Goal: Obtain resource: Download file/media

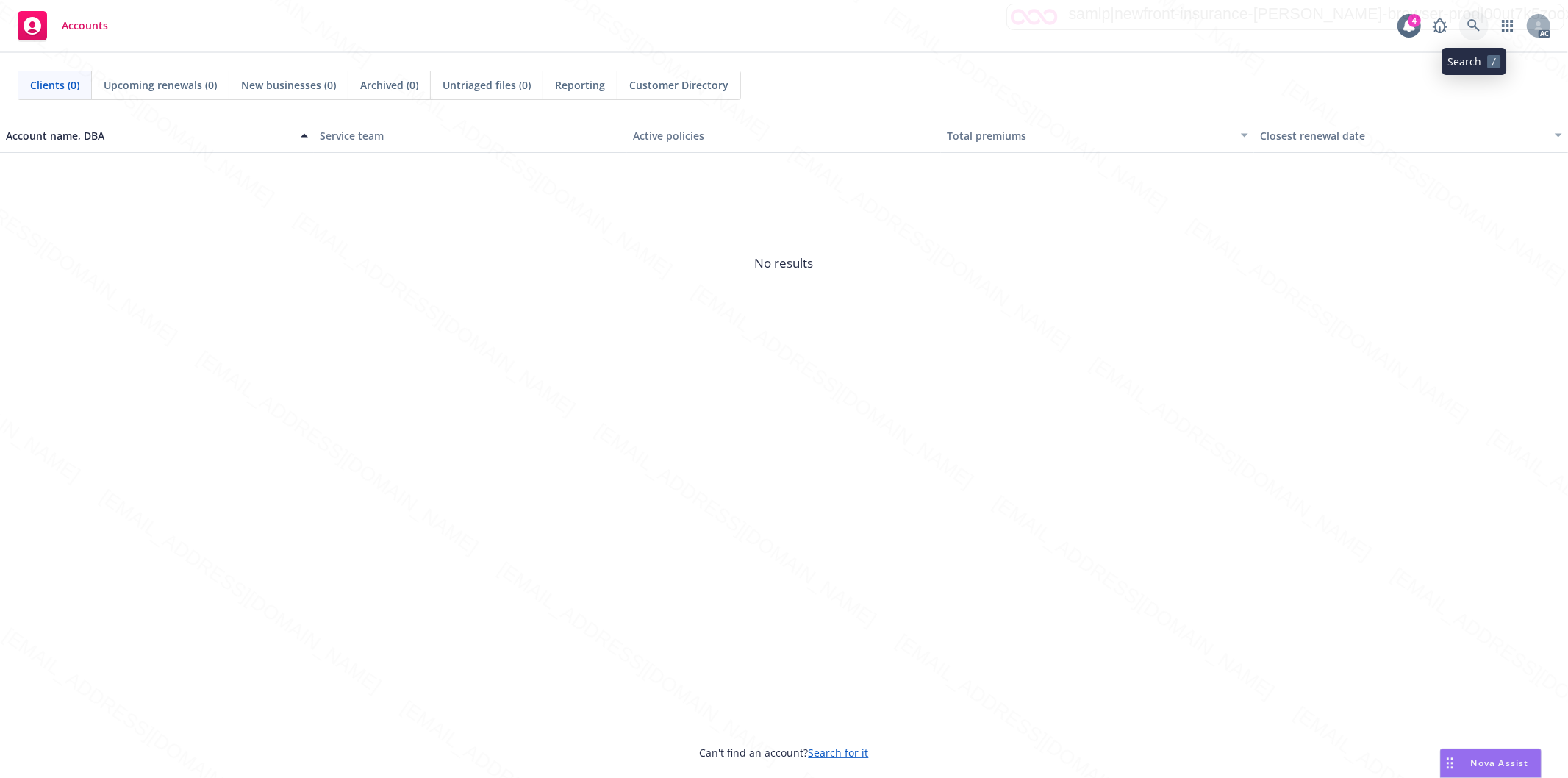
click at [1475, 24] on icon at bounding box center [1473, 25] width 12 height 12
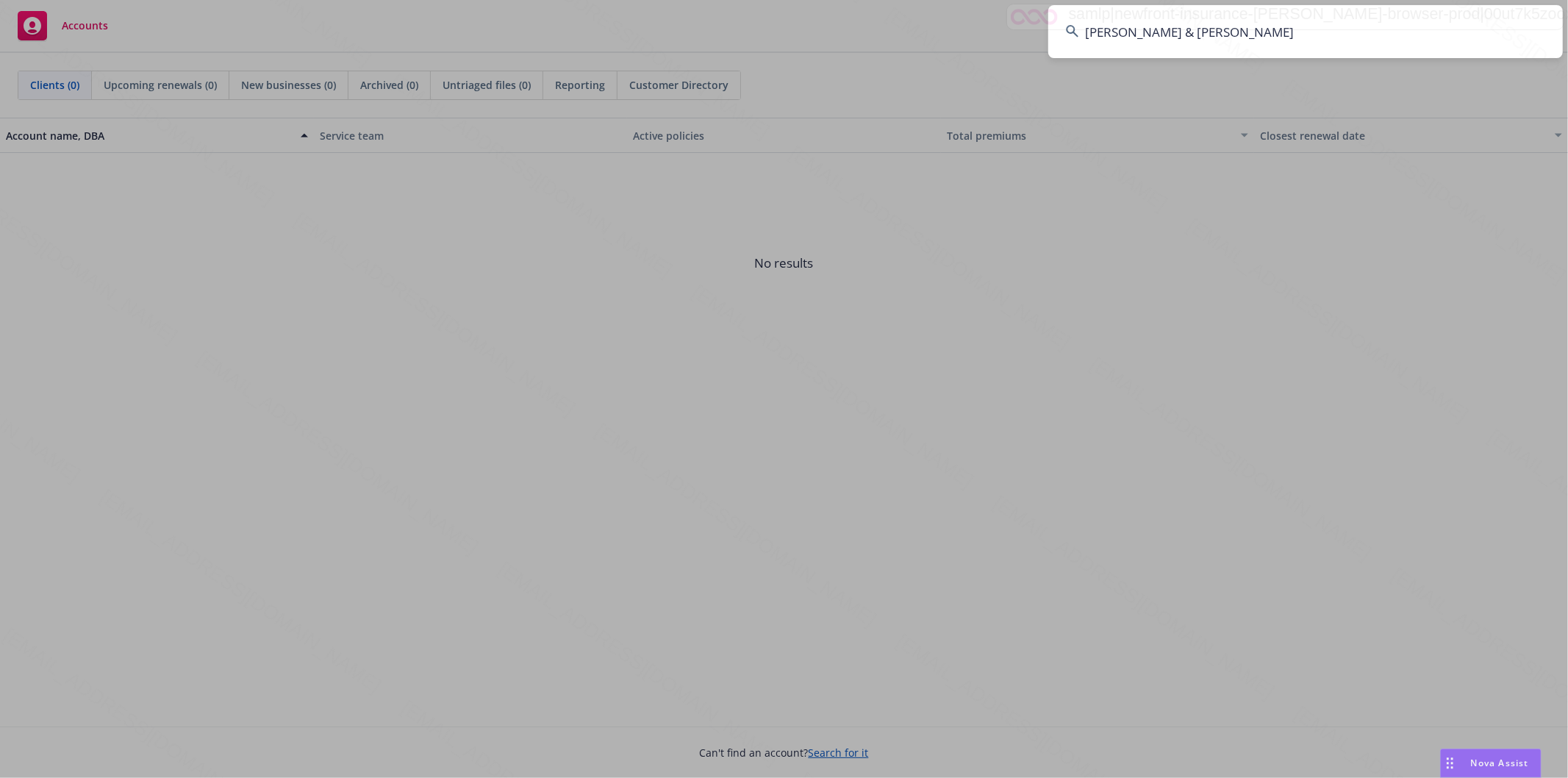
type input "[PERSON_NAME] & [PERSON_NAME]"
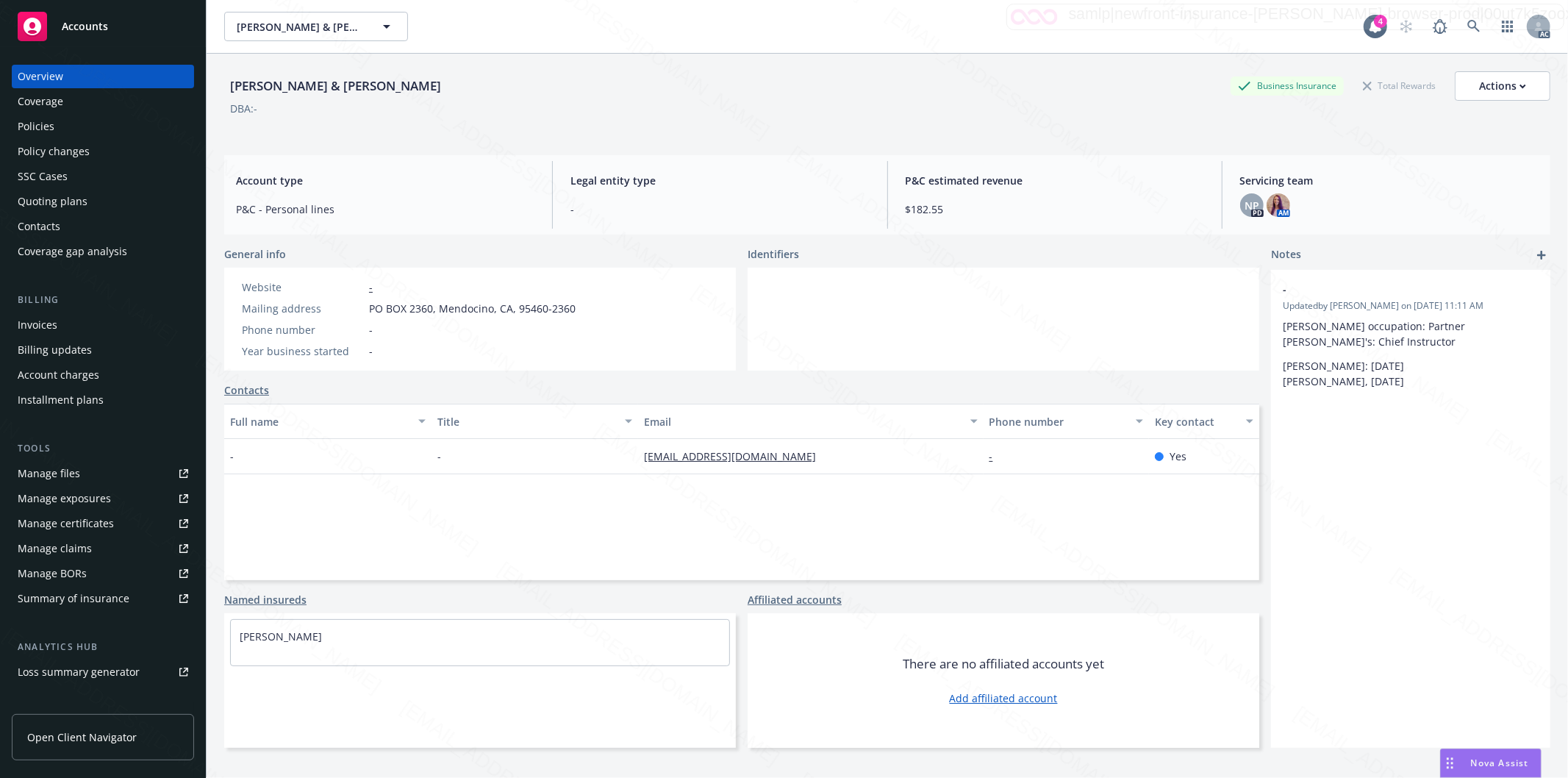
click at [56, 126] on div "Policies" at bounding box center [103, 126] width 171 height 24
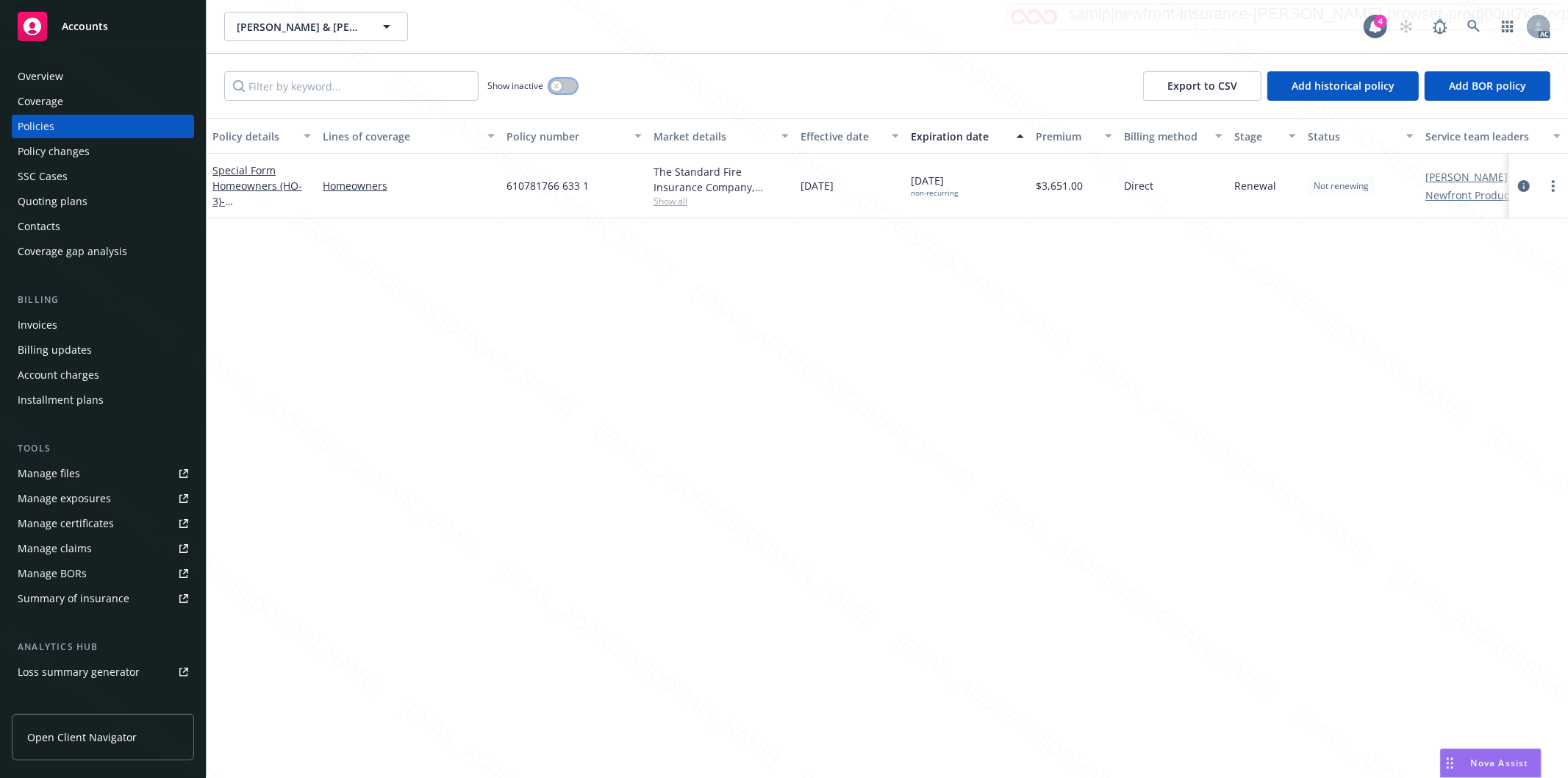
click at [569, 89] on button "button" at bounding box center [563, 86] width 28 height 15
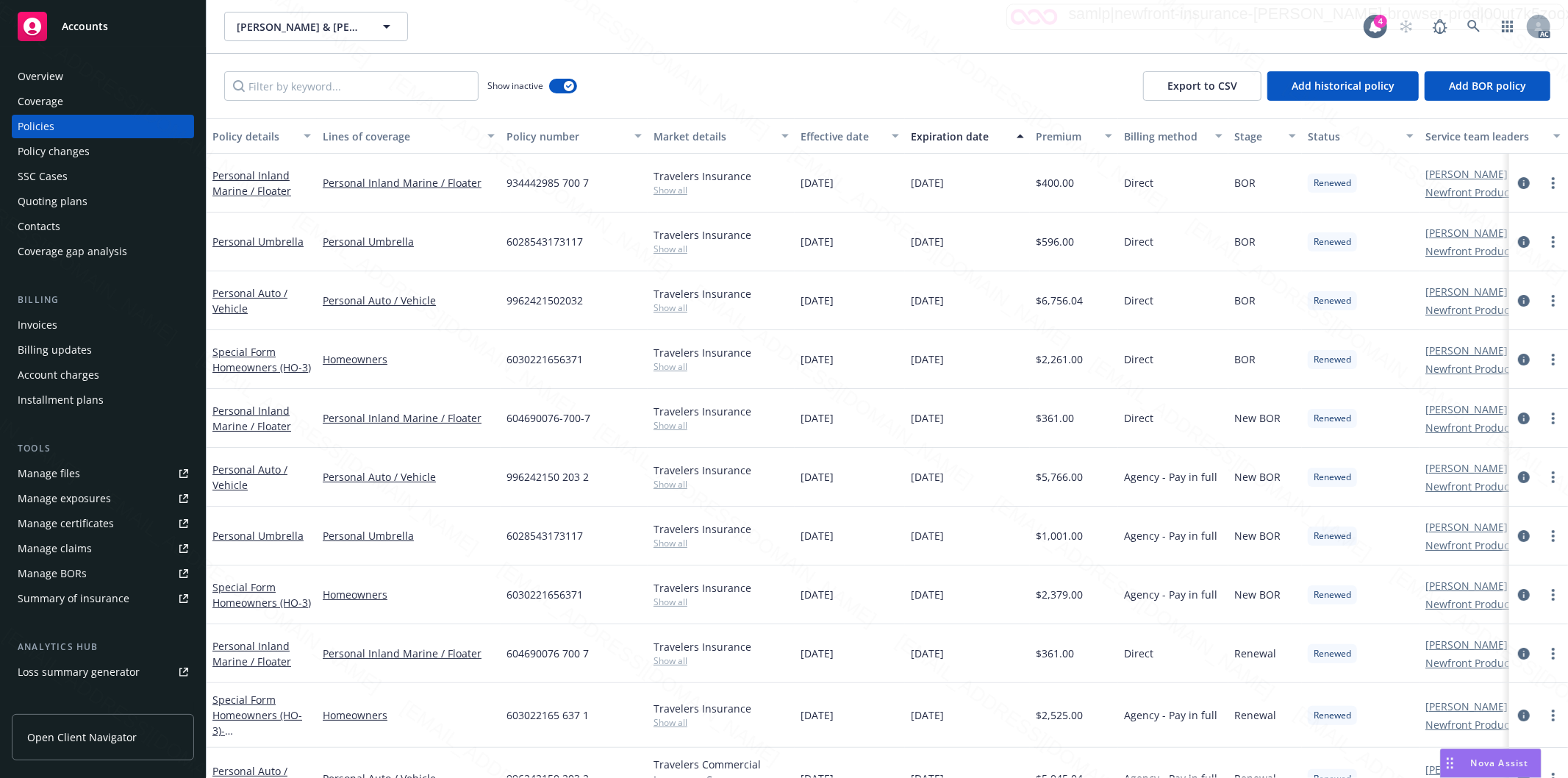
click at [878, 132] on div "Effective date" at bounding box center [842, 136] width 83 height 15
click at [880, 138] on div "Effective date" at bounding box center [842, 136] width 83 height 15
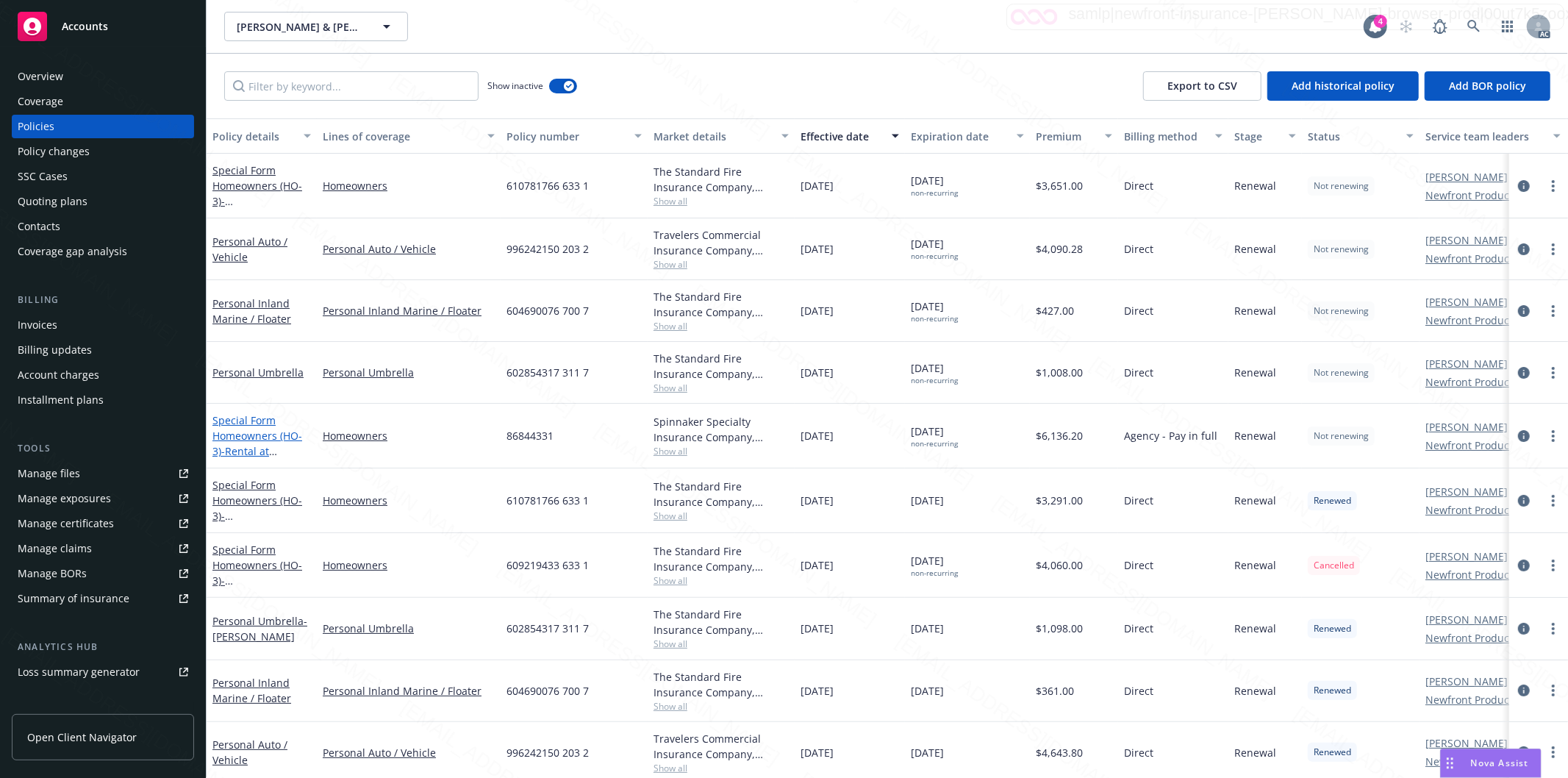
click at [249, 430] on link "Special Form Homeowners (HO-3) - Rental at 145 CRESCENT RD" at bounding box center [258, 443] width 93 height 60
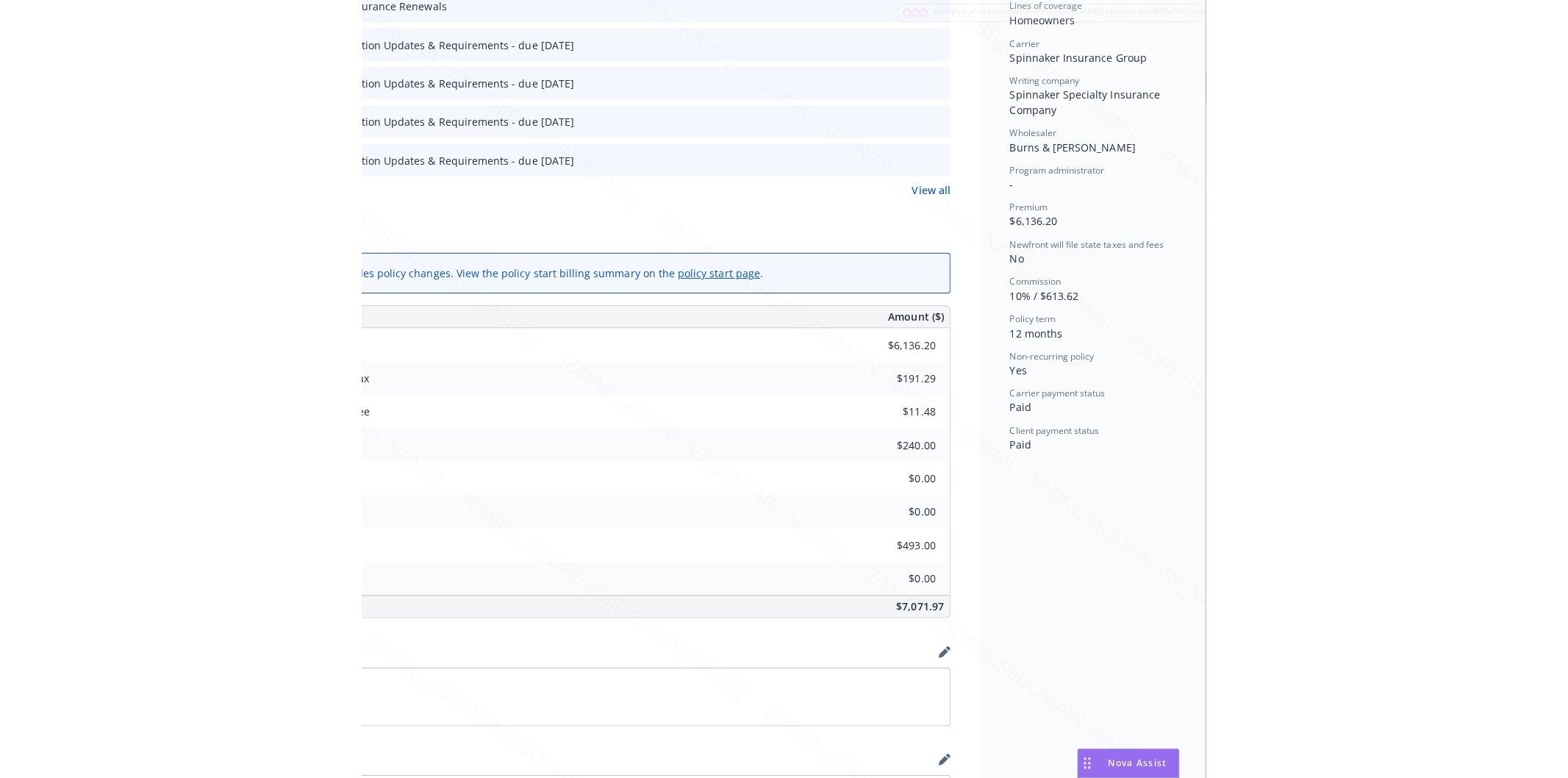
scroll to position [163, 185]
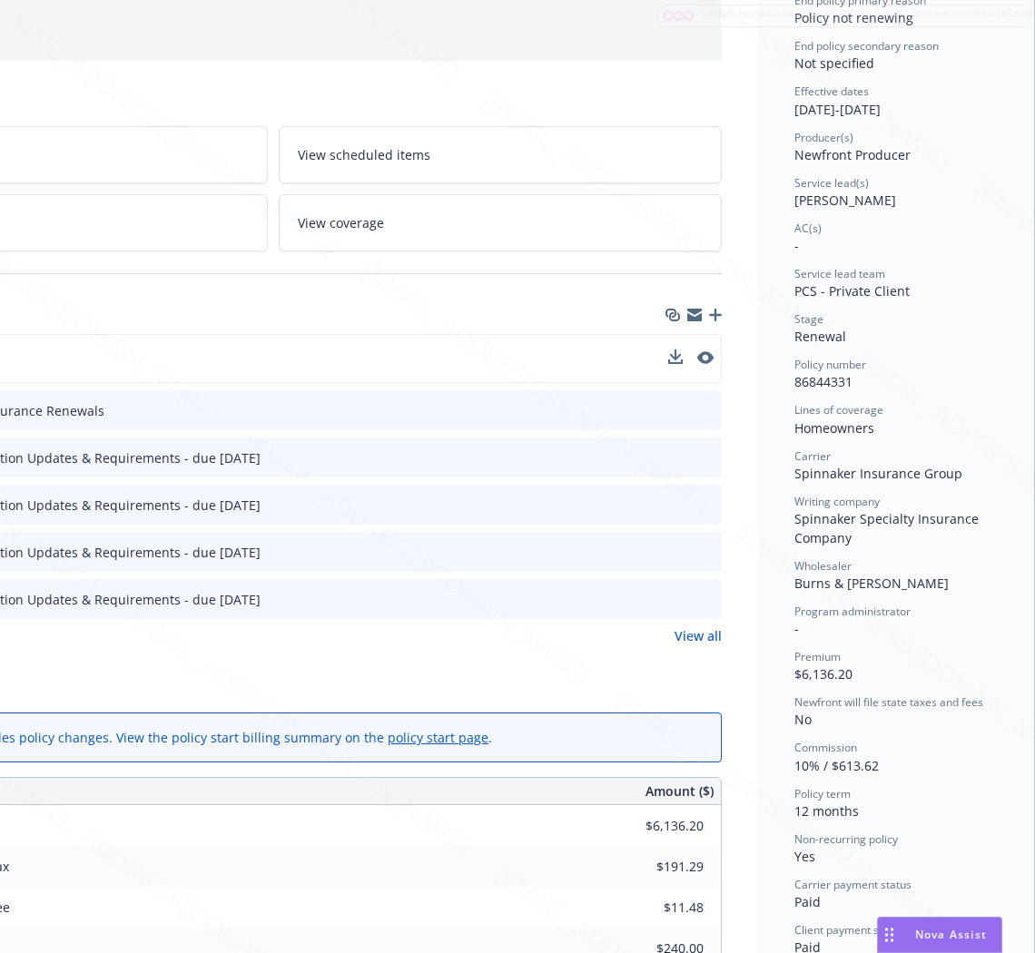
click at [573, 364] on div "Policy Rental policy.pdf" at bounding box center [273, 358] width 898 height 49
click at [668, 358] on icon "download file" at bounding box center [674, 355] width 12 height 11
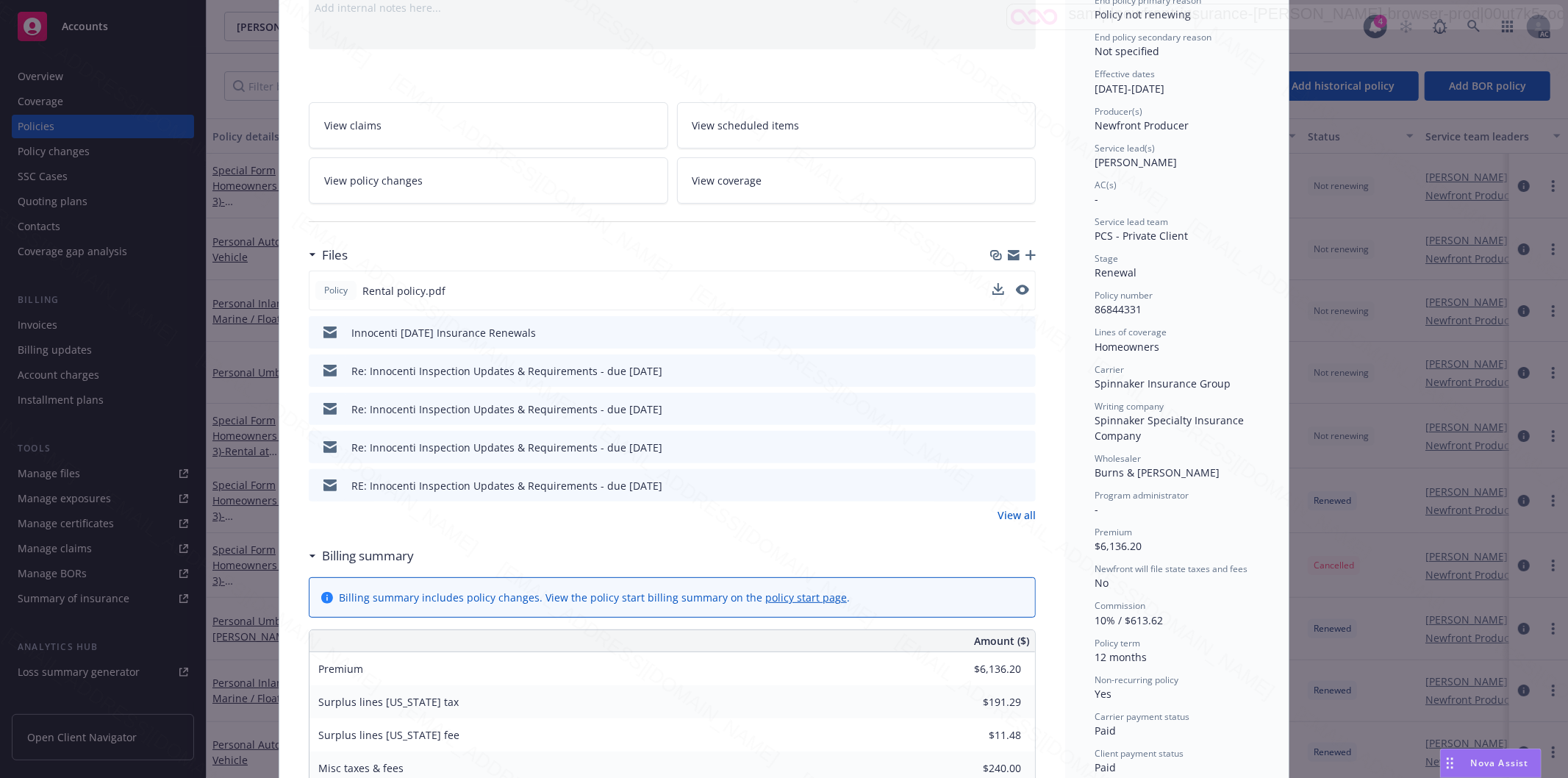
scroll to position [163, 0]
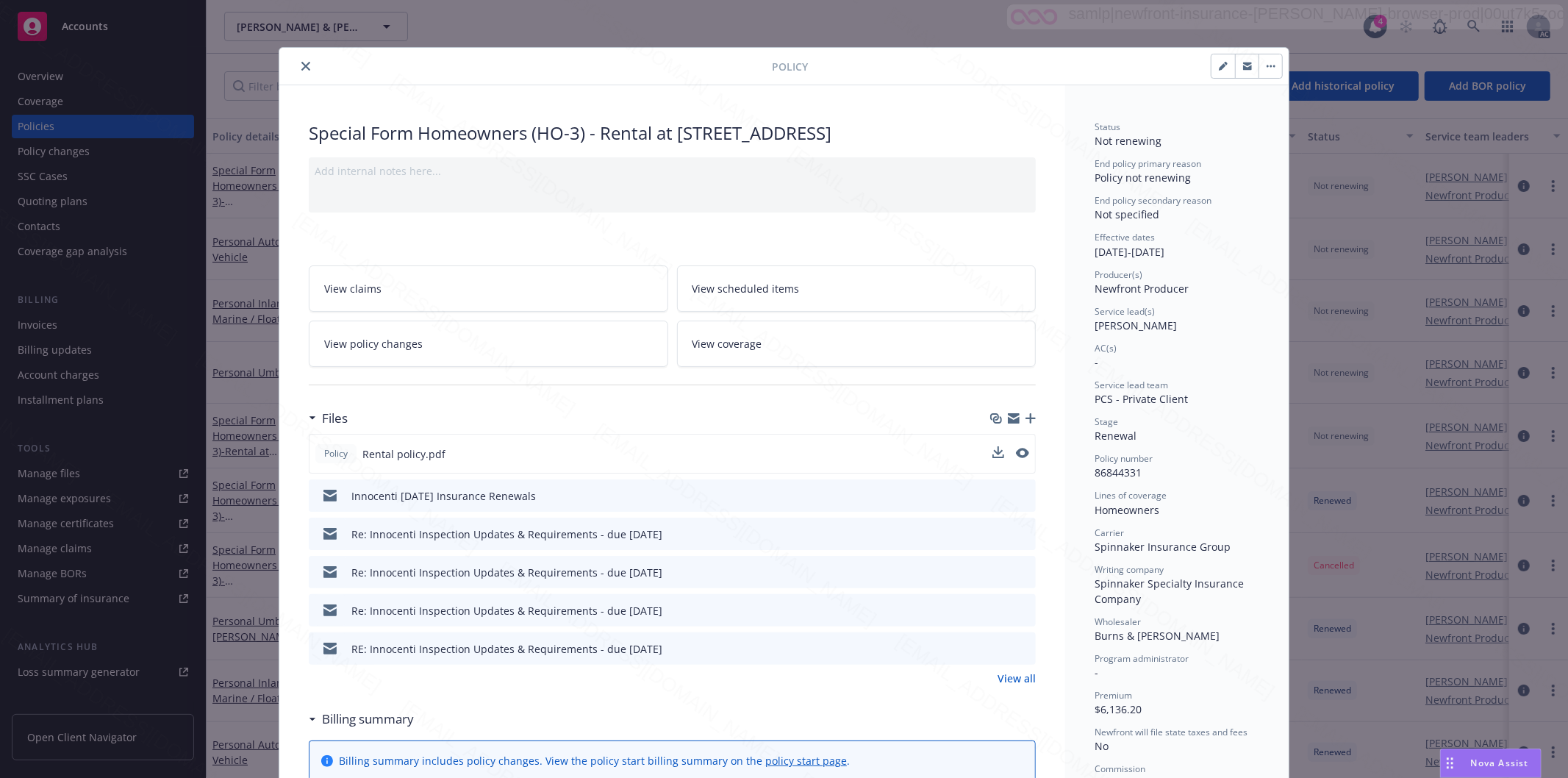
click at [301, 66] on icon "close" at bounding box center [305, 66] width 9 height 9
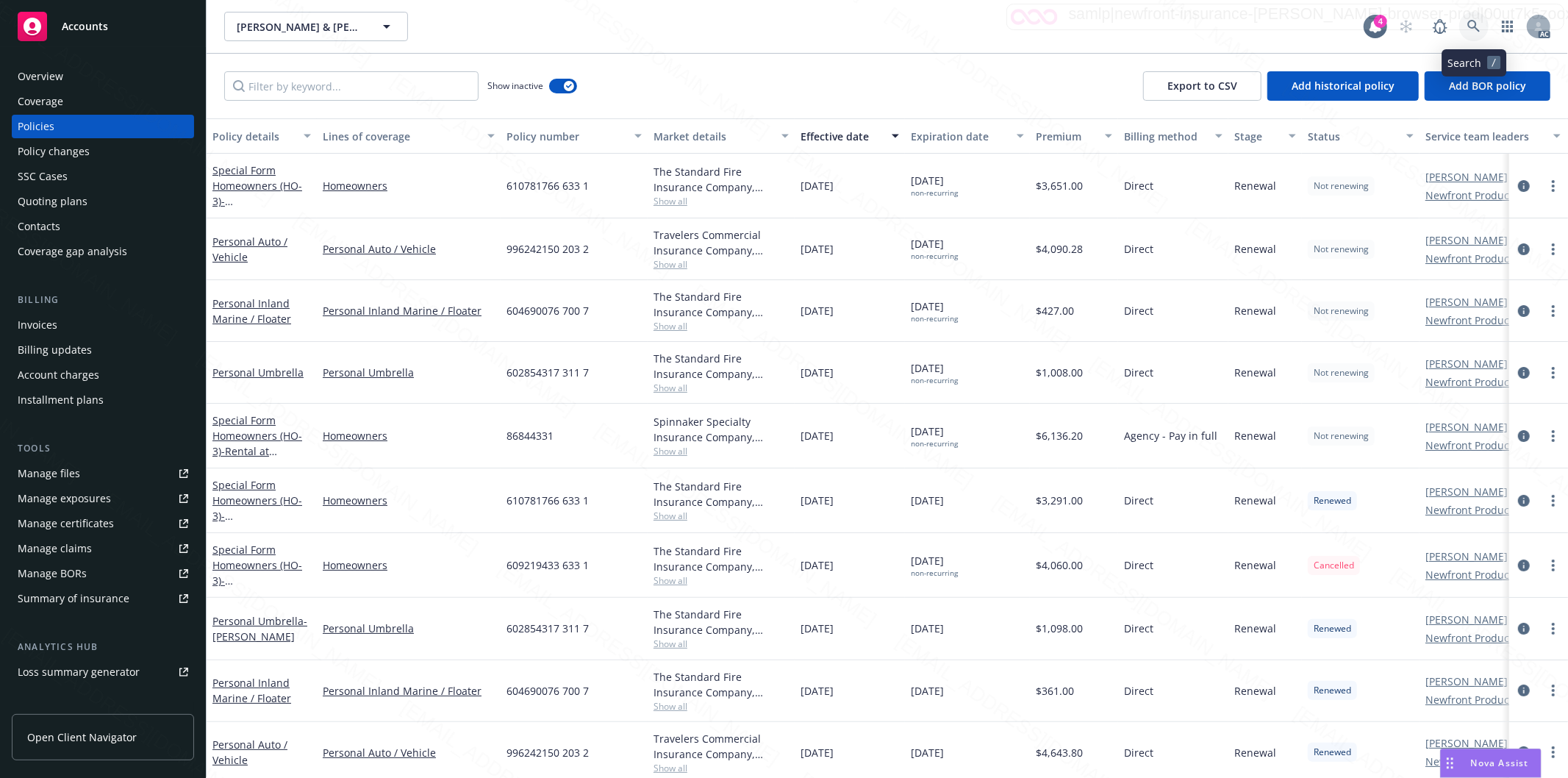
click at [1468, 26] on icon at bounding box center [1474, 27] width 13 height 13
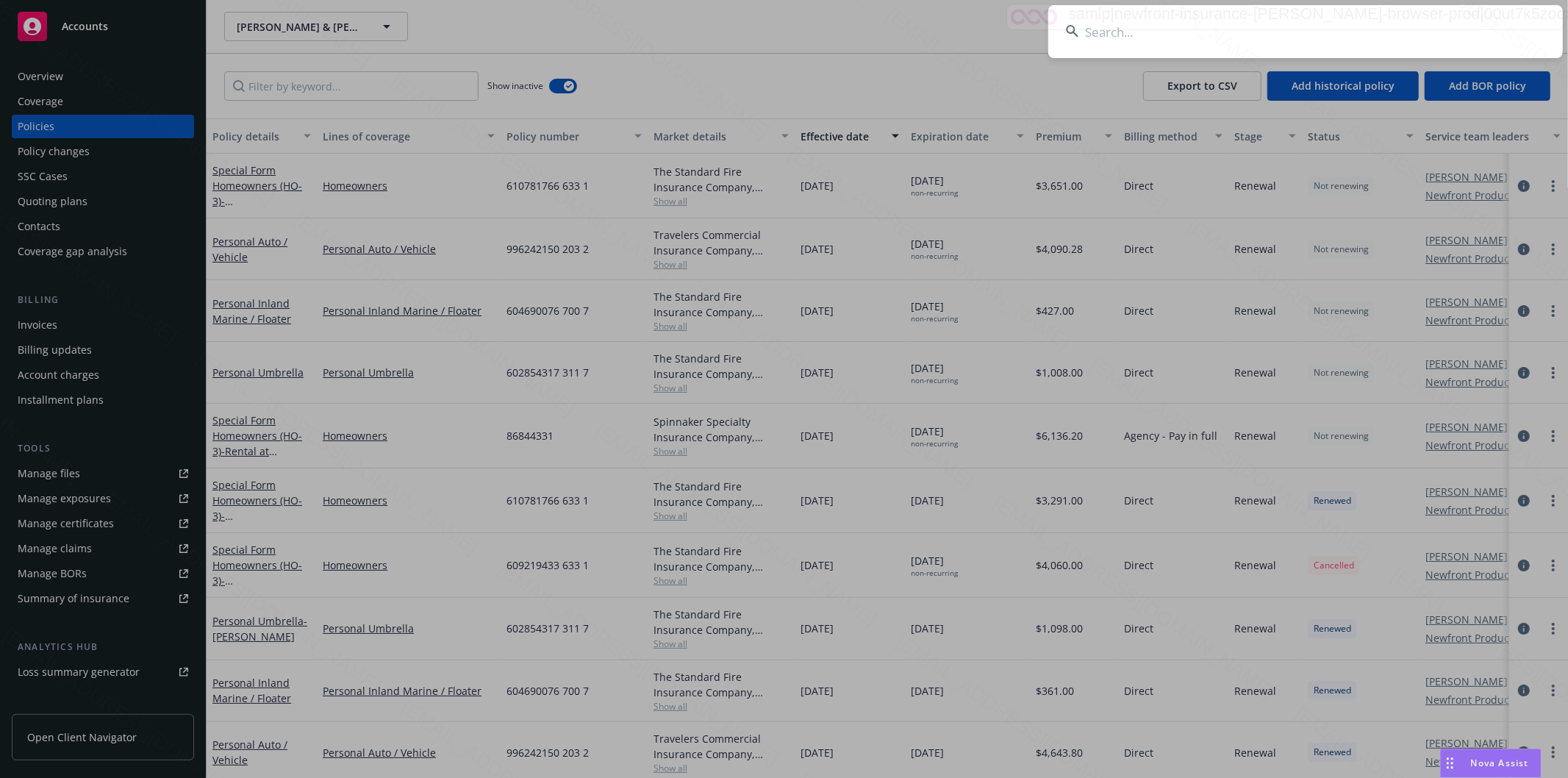
type input "Maksim Stepanenko"
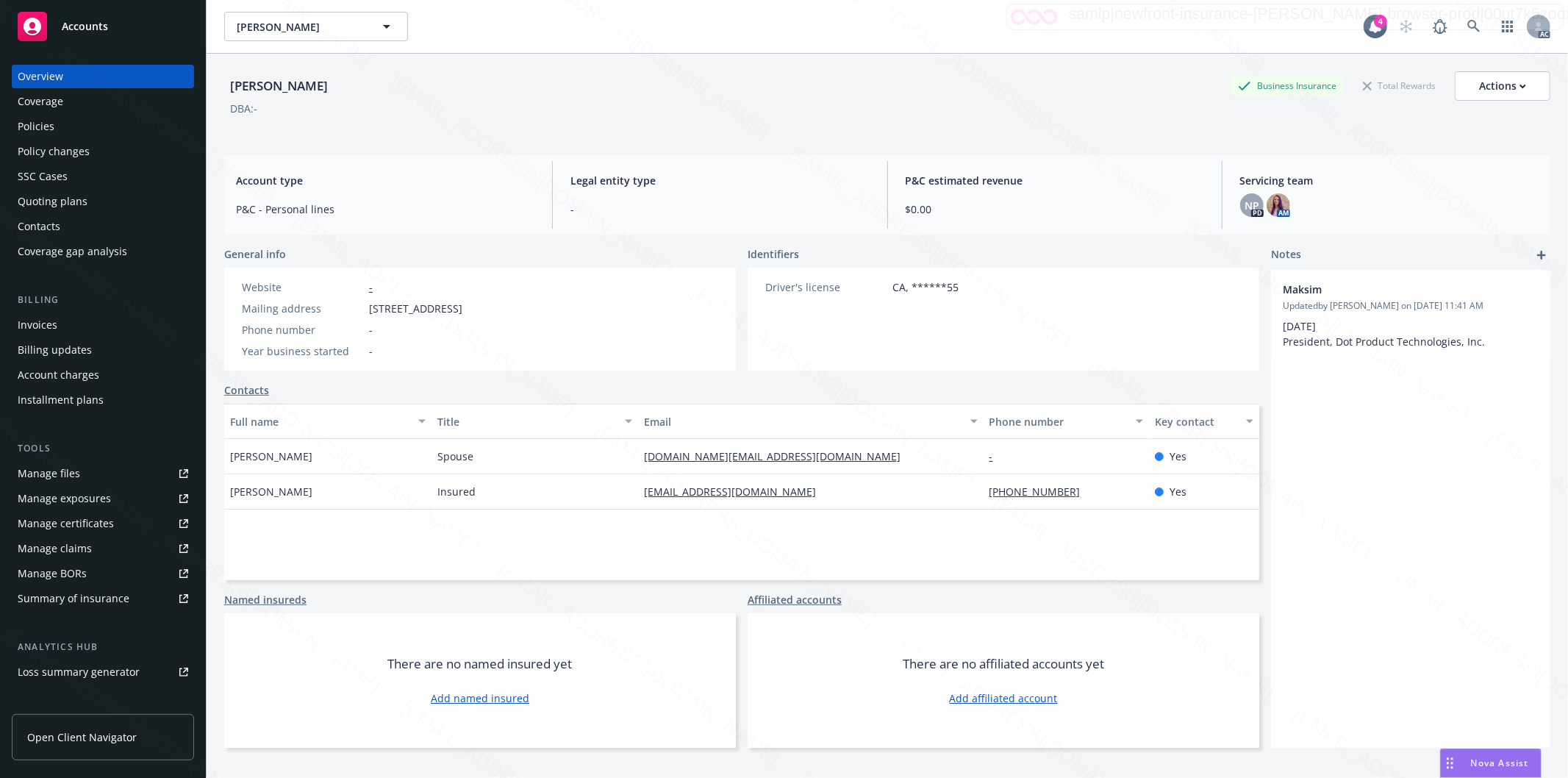
click at [44, 118] on div "Policies" at bounding box center [36, 126] width 36 height 24
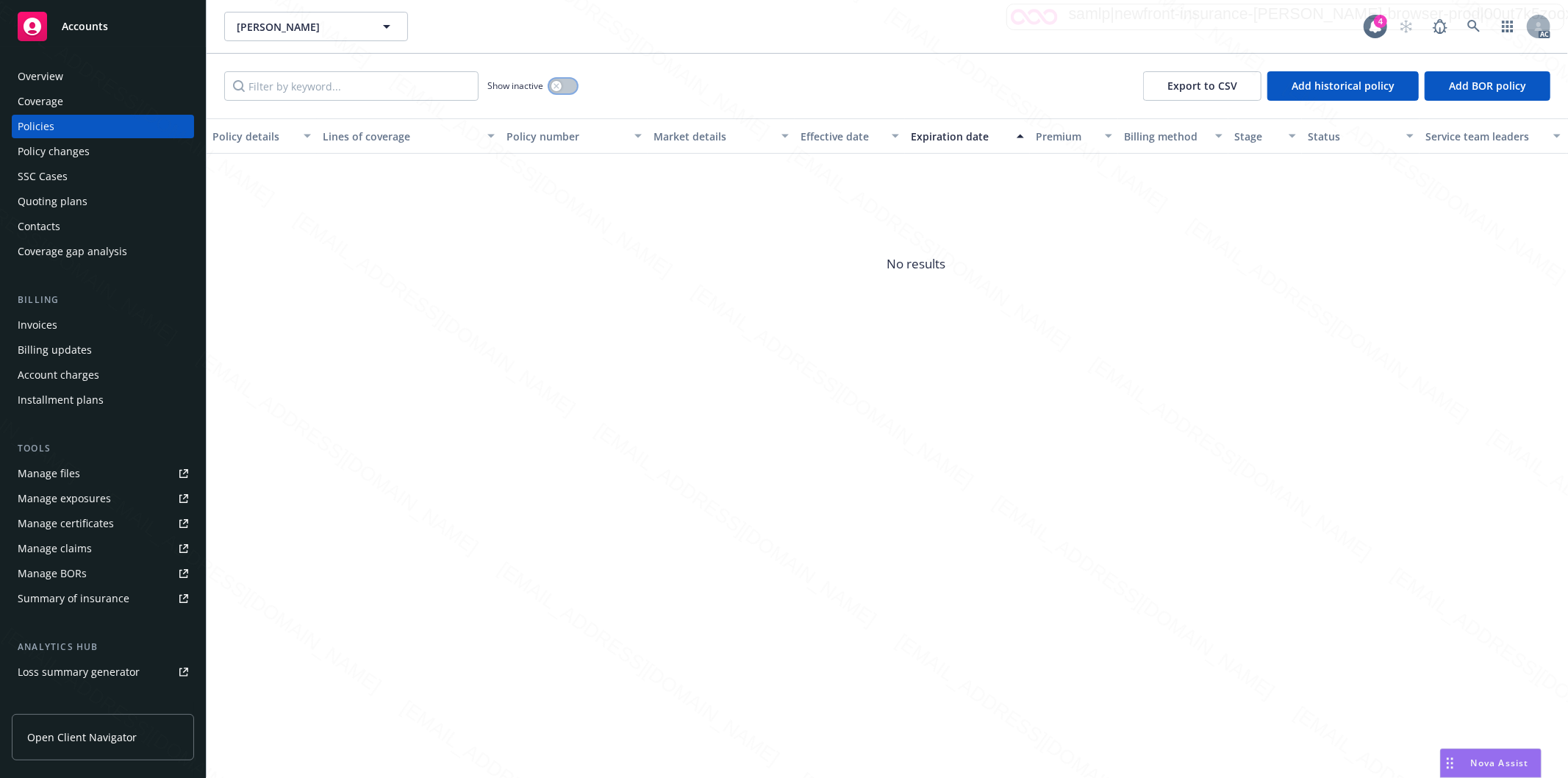
click at [570, 88] on button "button" at bounding box center [563, 86] width 28 height 15
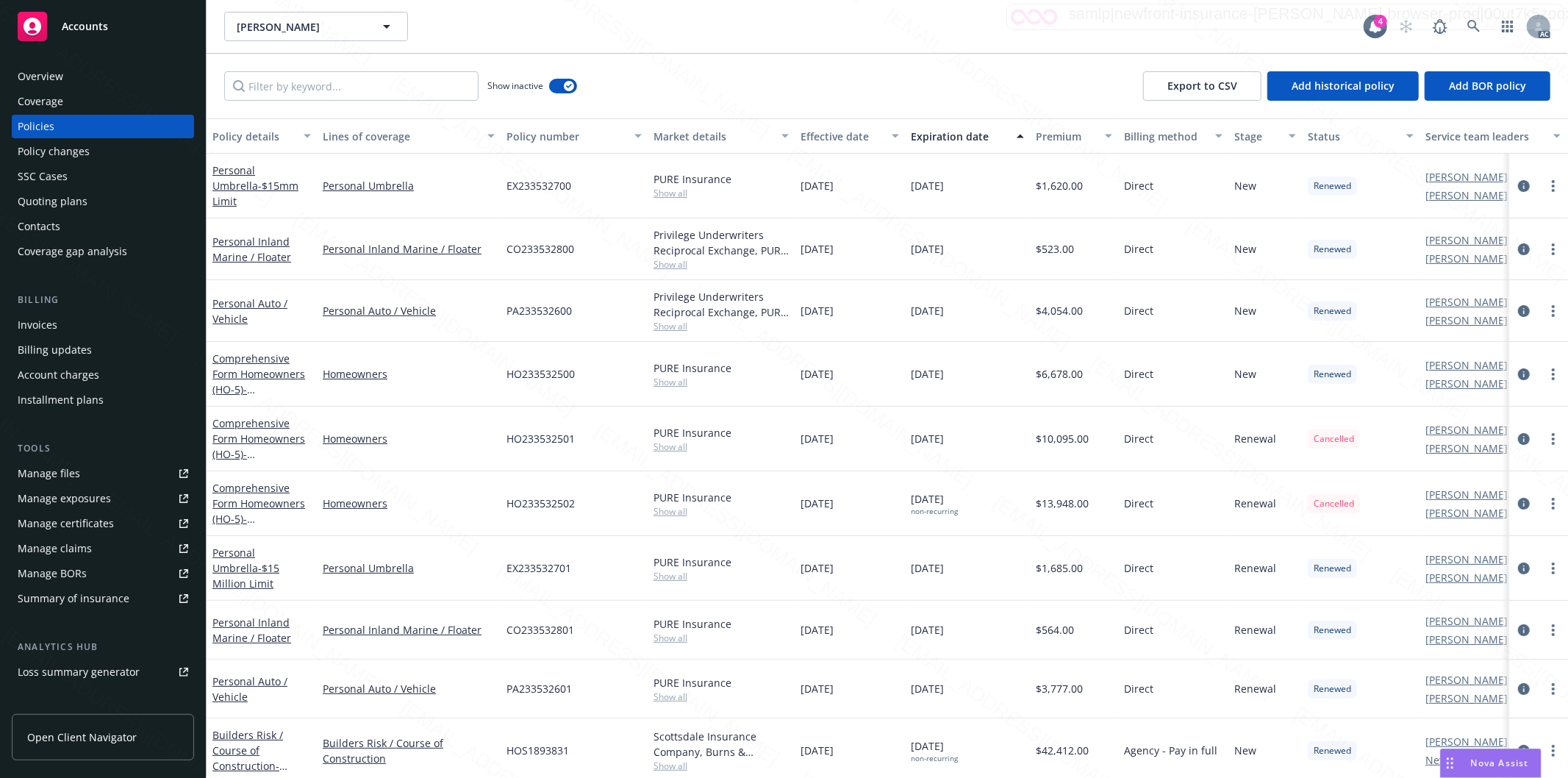
click at [871, 135] on div "Effective date" at bounding box center [842, 136] width 83 height 15
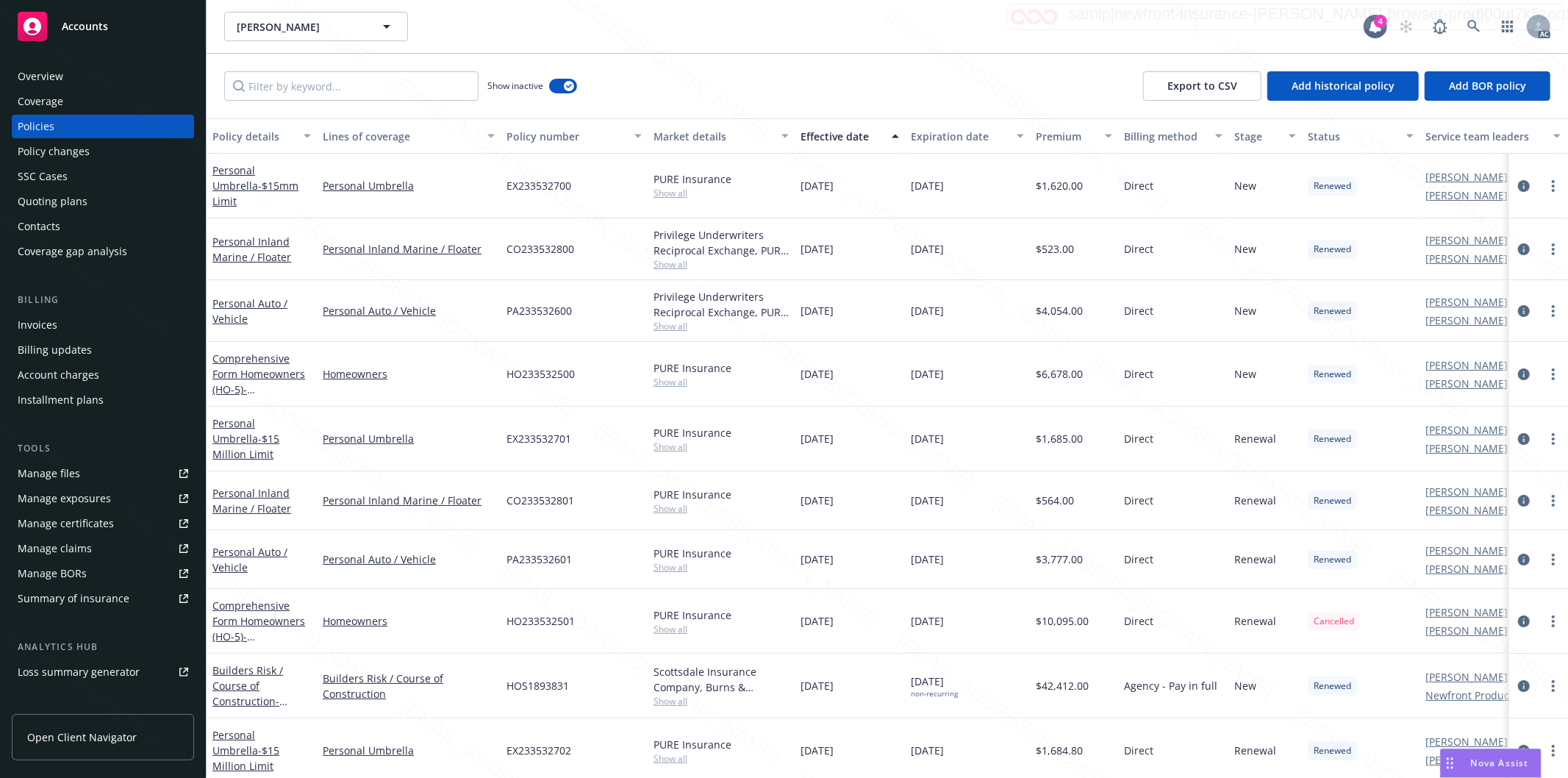
click at [871, 135] on div "Effective date" at bounding box center [842, 136] width 83 height 15
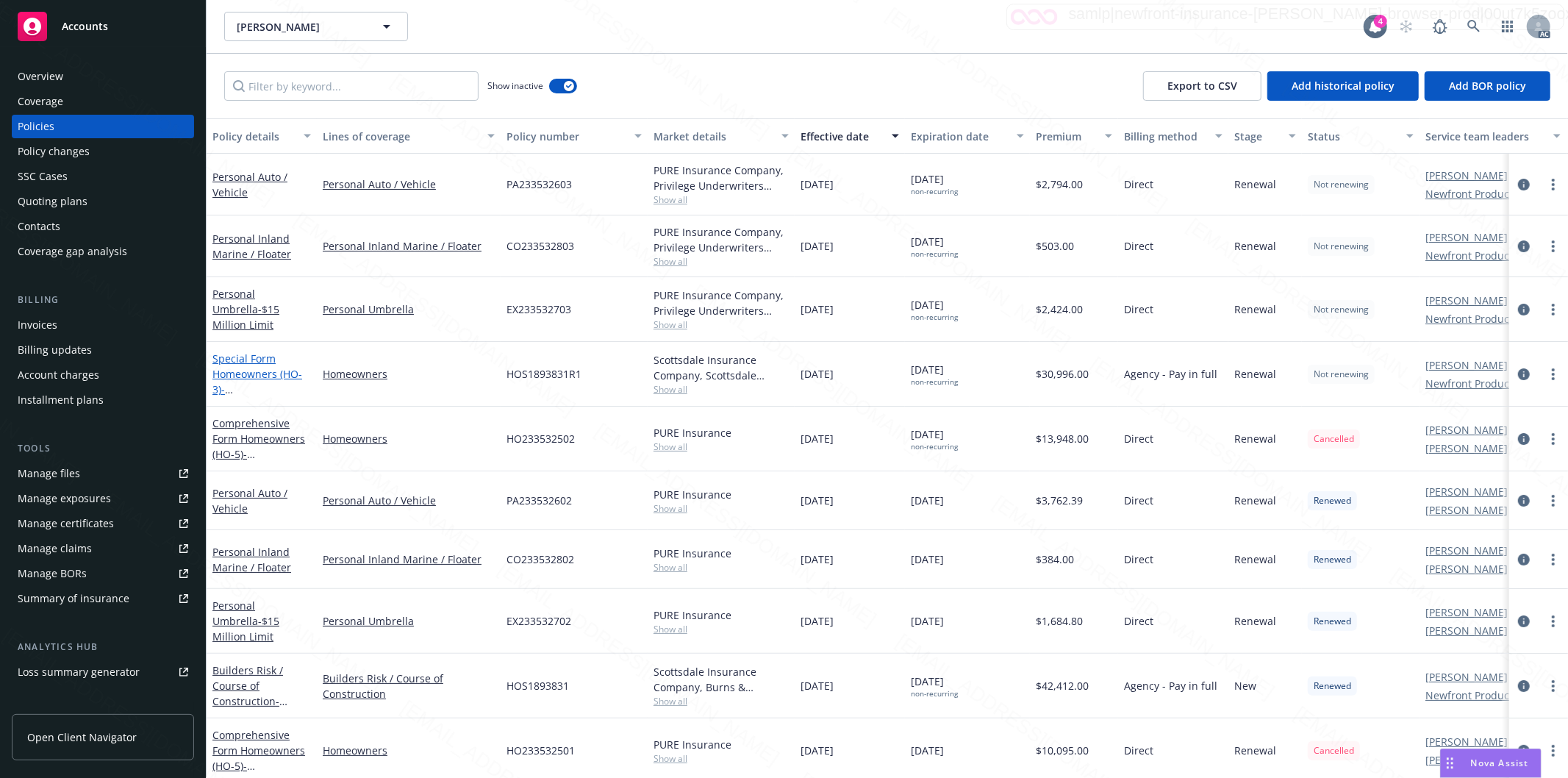
click at [224, 361] on link "Special Form Homeowners (HO-3) - 182 Hartford St, San Francisco CA 94114" at bounding box center [258, 382] width 93 height 60
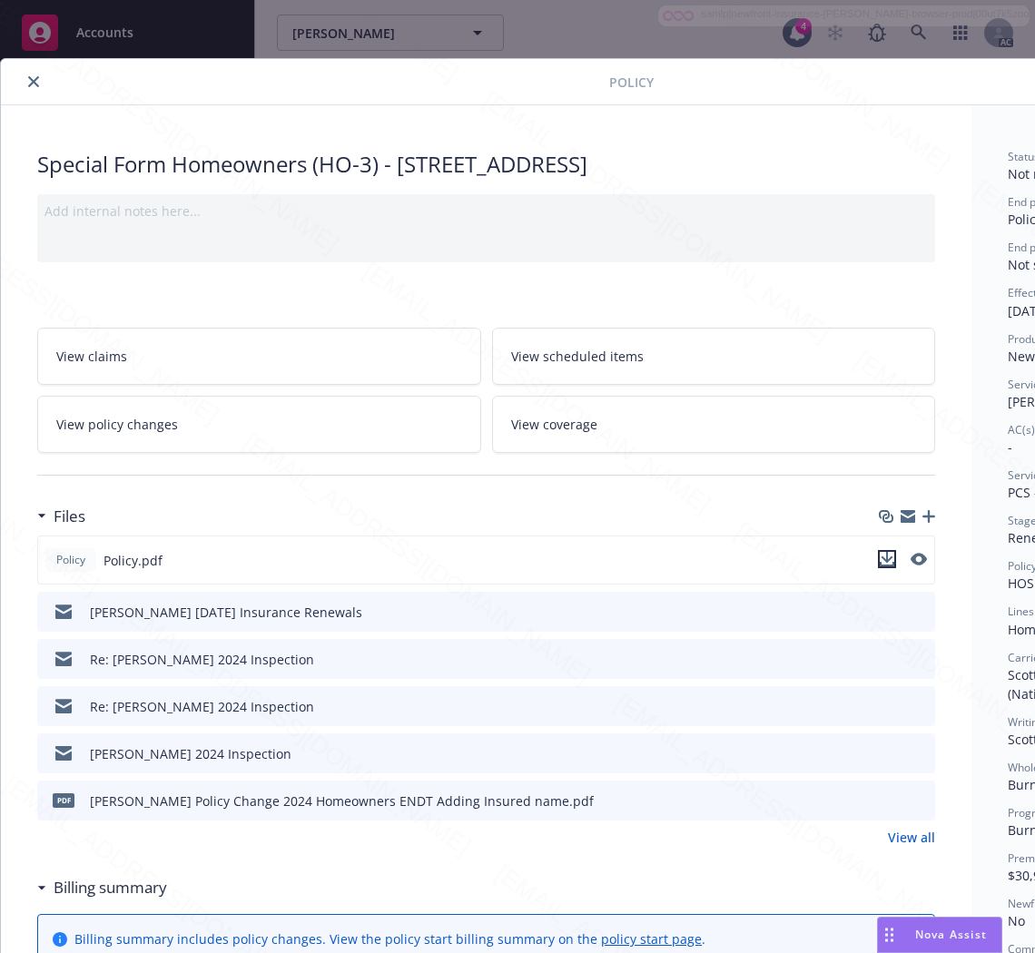
click at [885, 561] on icon "download file" at bounding box center [886, 559] width 15 height 15
click at [882, 800] on icon "download file" at bounding box center [887, 799] width 15 height 15
click at [369, 428] on link "View policy changes" at bounding box center [259, 424] width 444 height 57
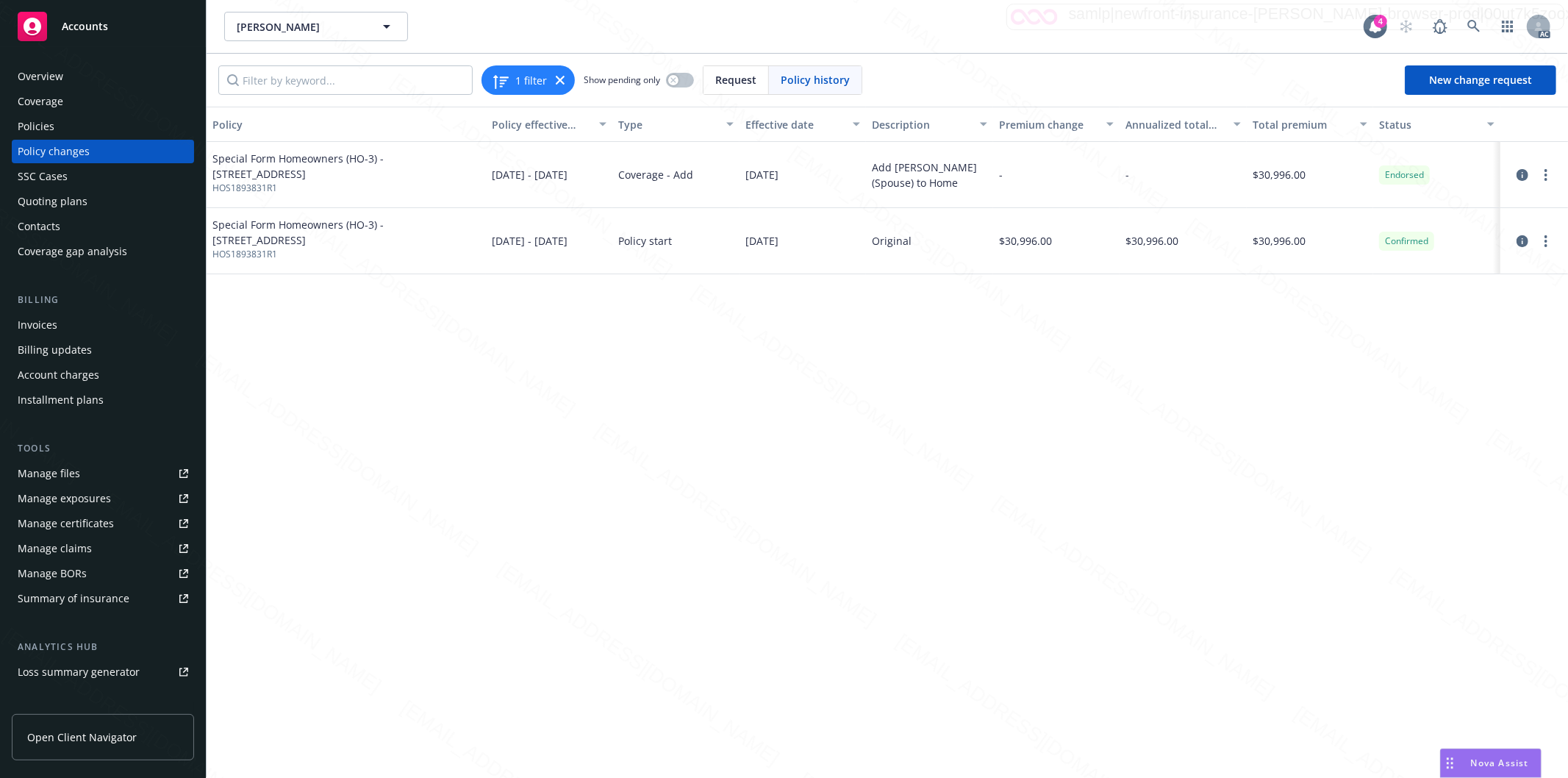
click at [41, 129] on div "Policies" at bounding box center [36, 126] width 36 height 24
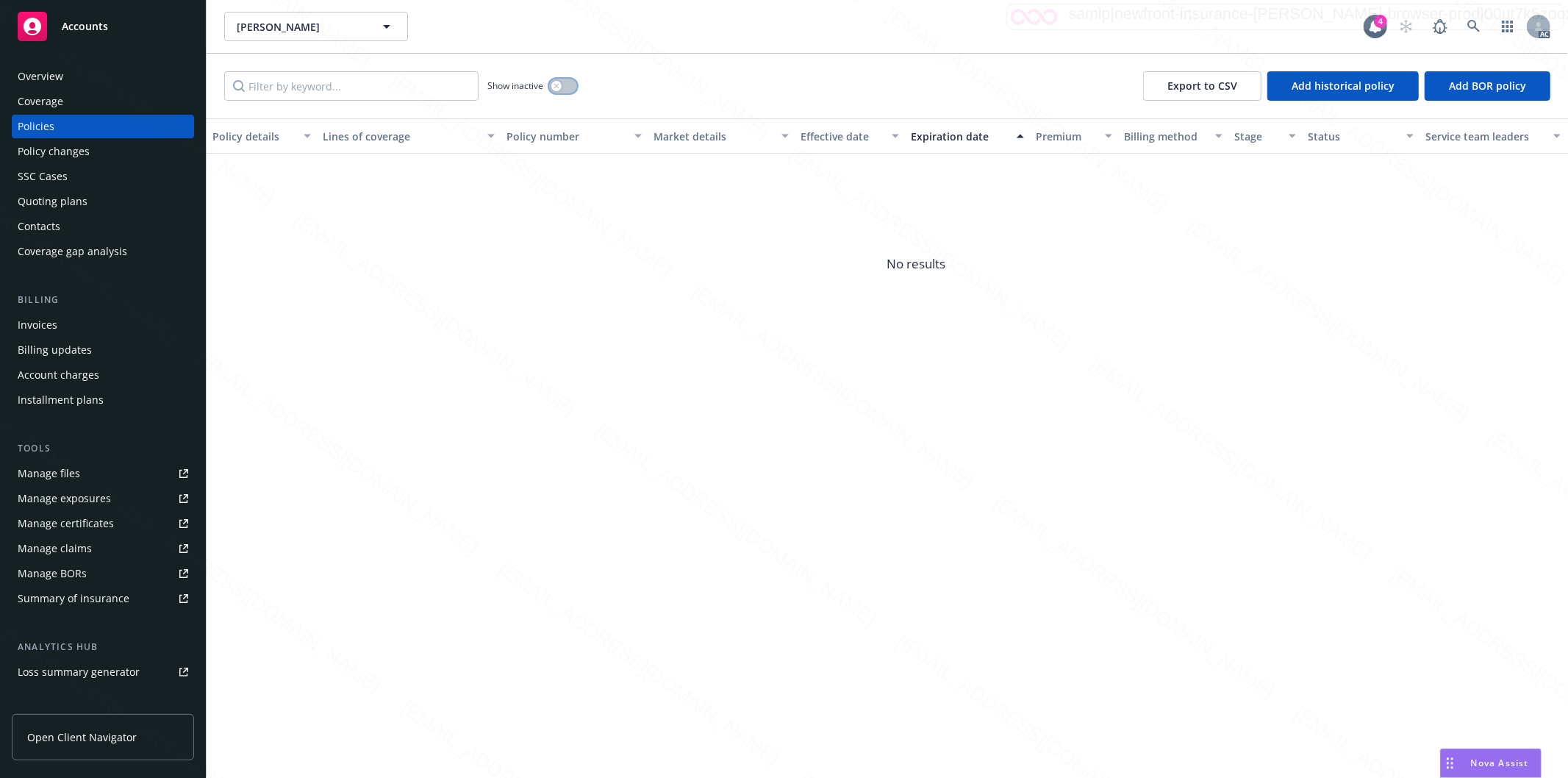
click at [569, 88] on button "button" at bounding box center [563, 86] width 28 height 15
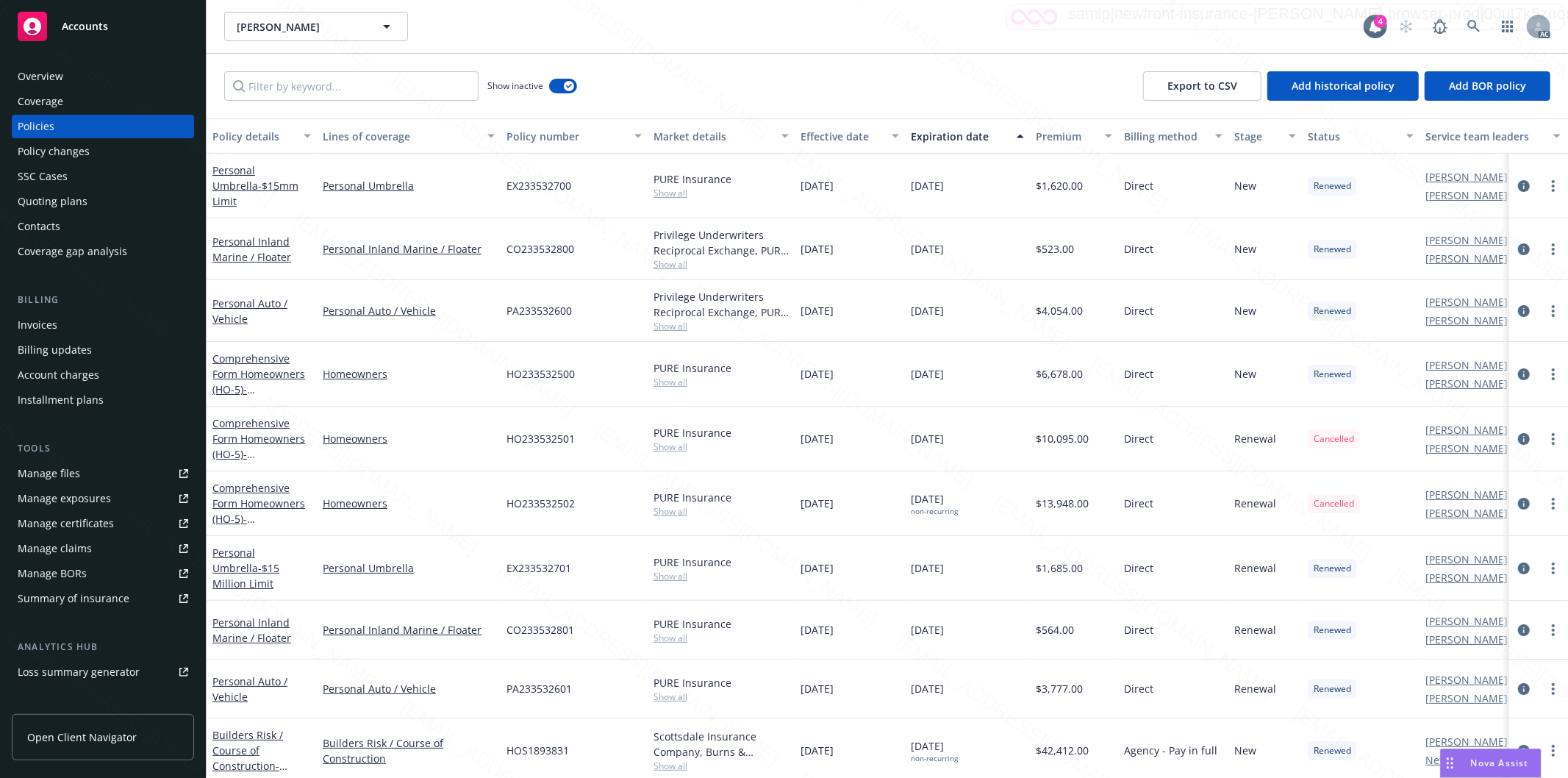
click at [872, 144] on button "Effective date" at bounding box center [850, 136] width 110 height 36
click at [879, 138] on div "Effective date" at bounding box center [842, 136] width 83 height 15
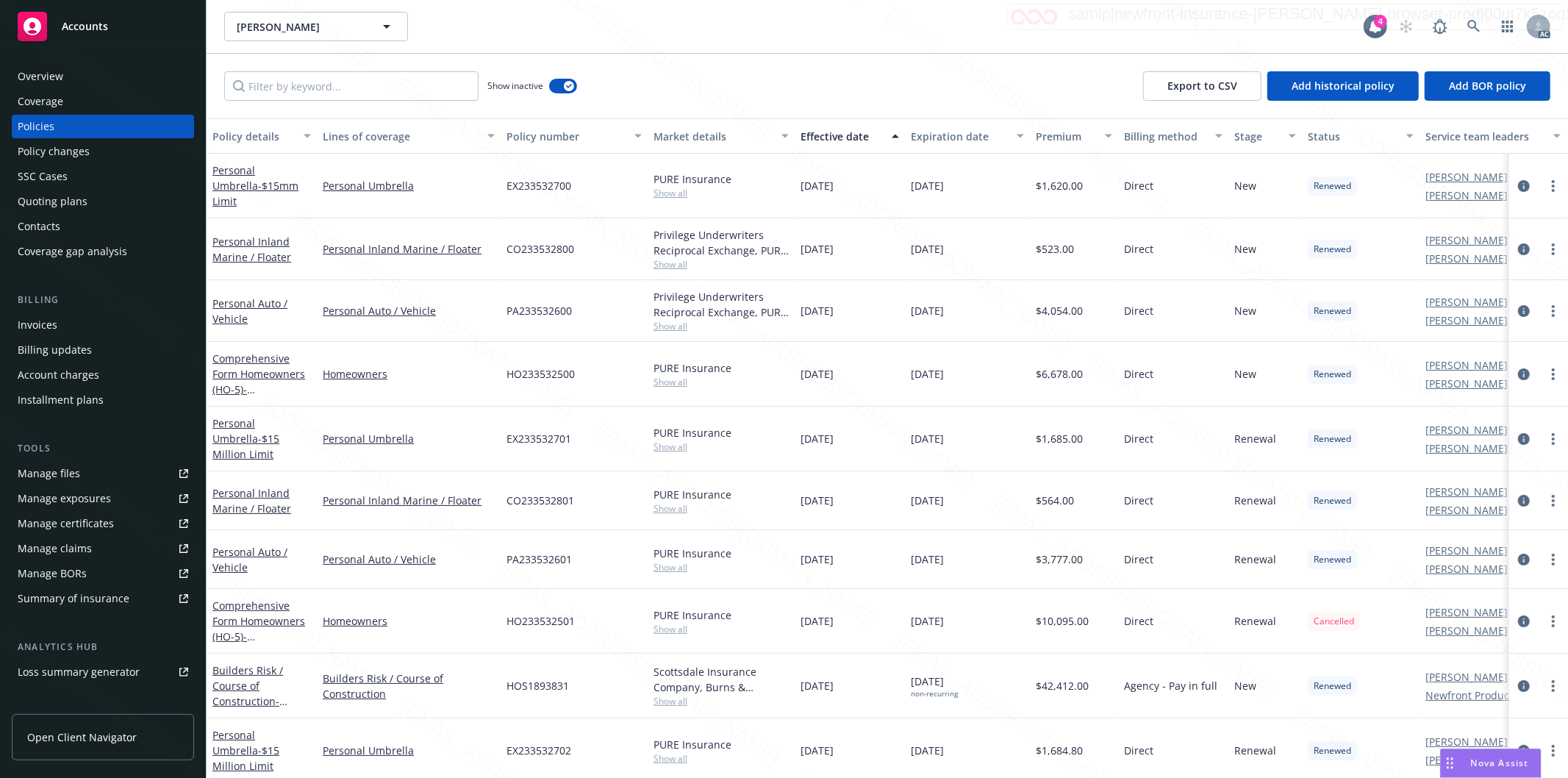
click at [879, 138] on div "Effective date" at bounding box center [842, 136] width 83 height 15
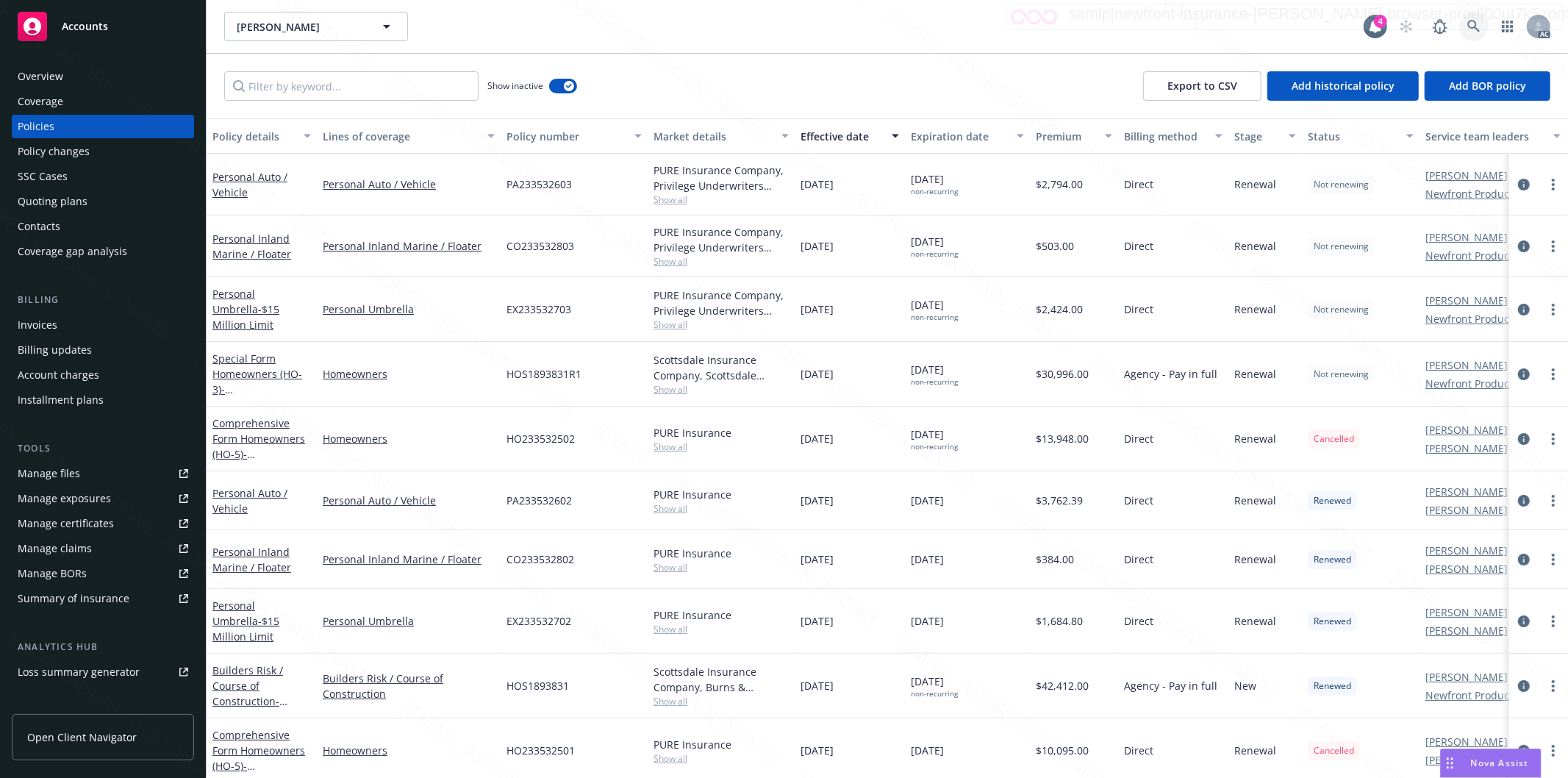
click at [1470, 24] on icon at bounding box center [1474, 27] width 13 height 13
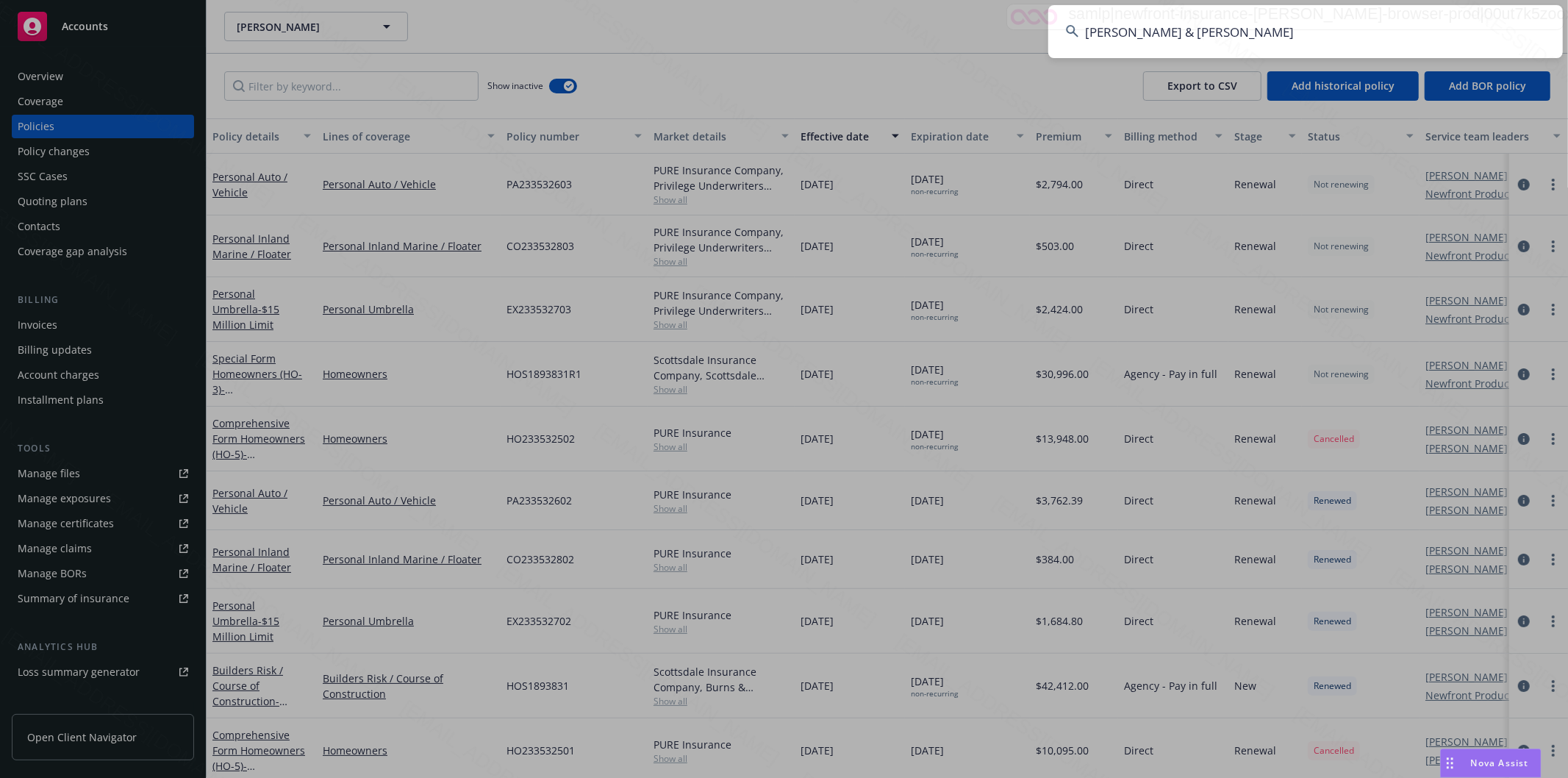
type input "[PERSON_NAME] & [PERSON_NAME]"
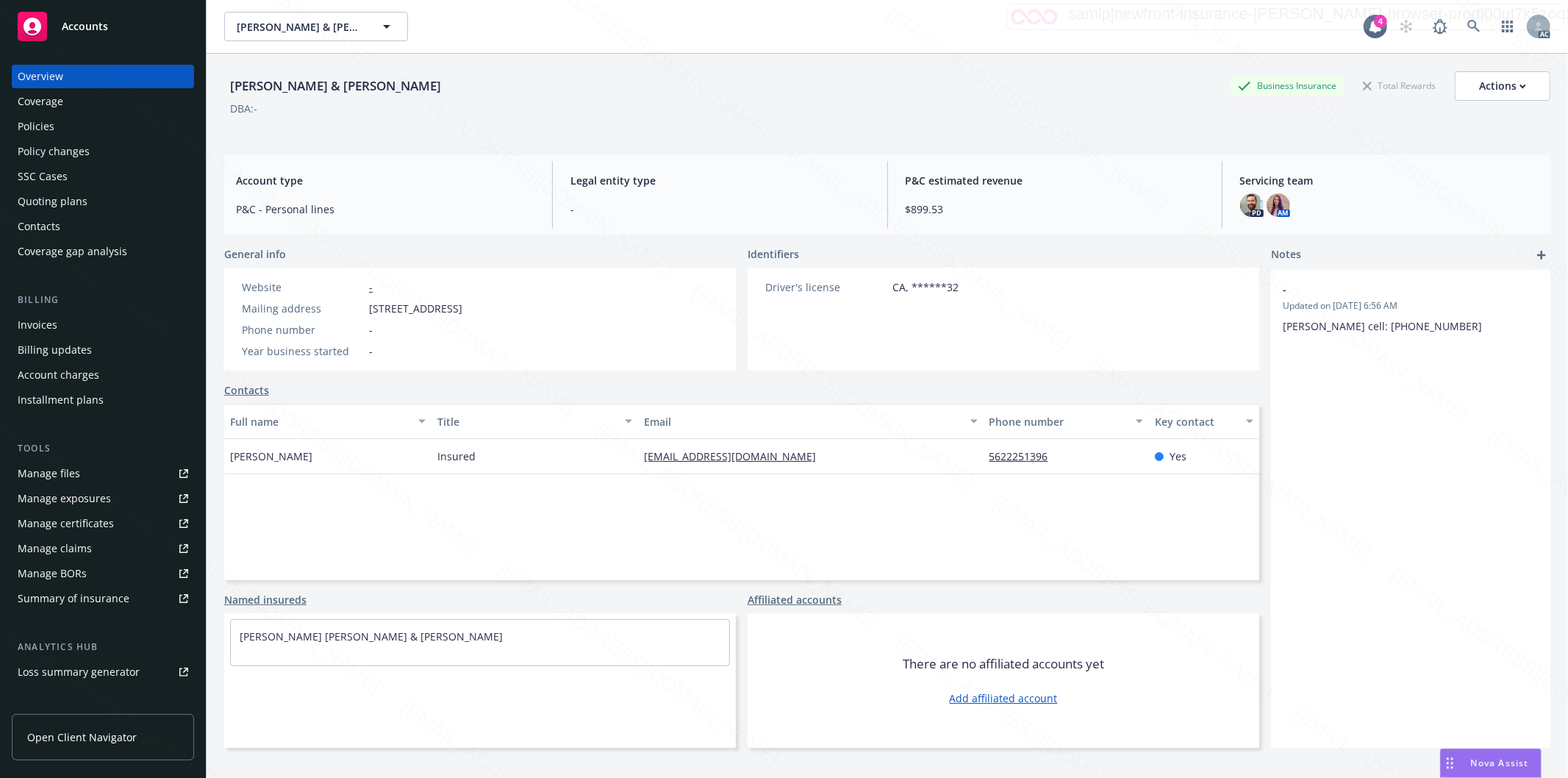
click at [48, 126] on div "Policies" at bounding box center [36, 126] width 36 height 24
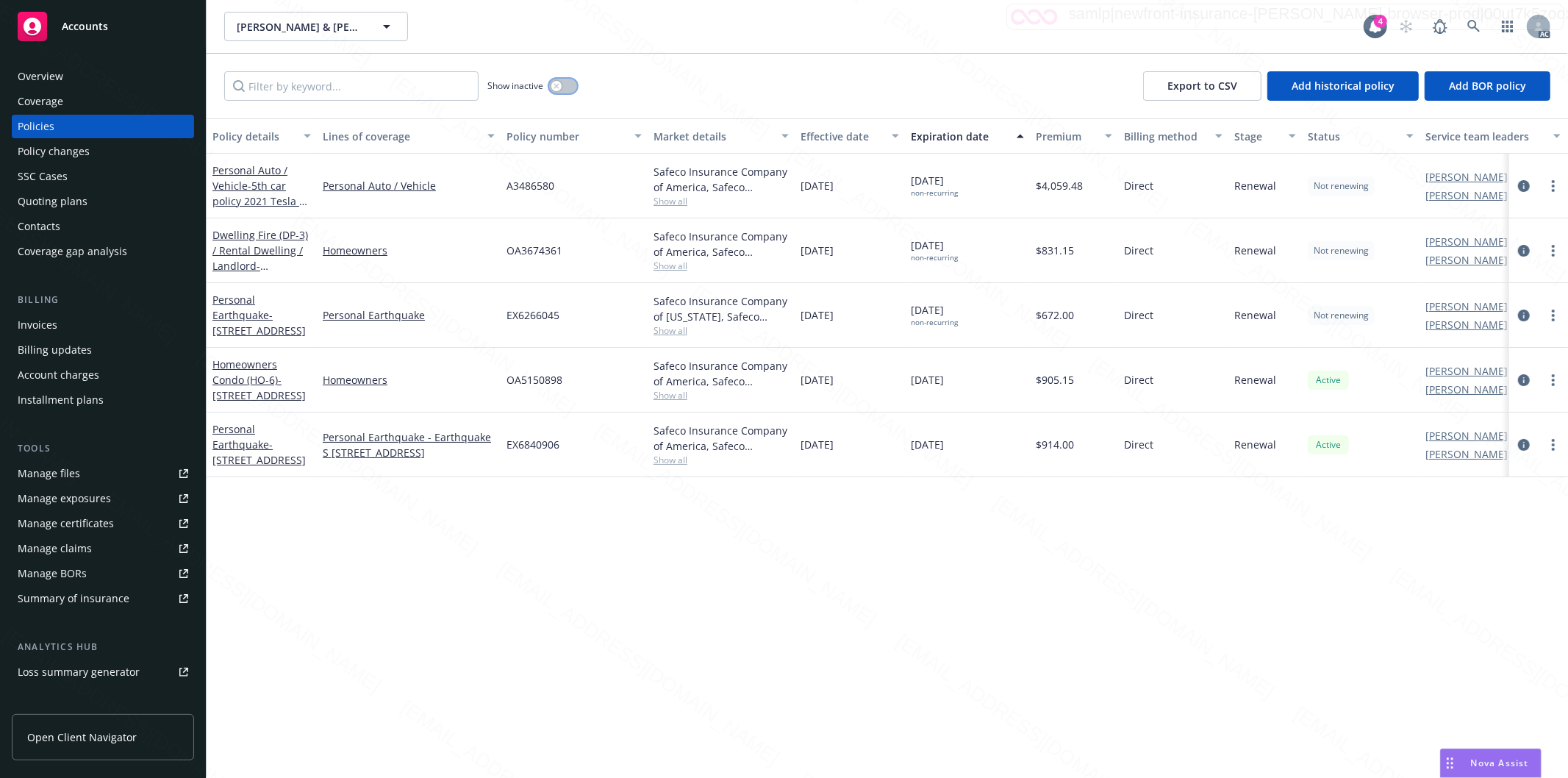
click at [570, 82] on button "button" at bounding box center [563, 86] width 28 height 15
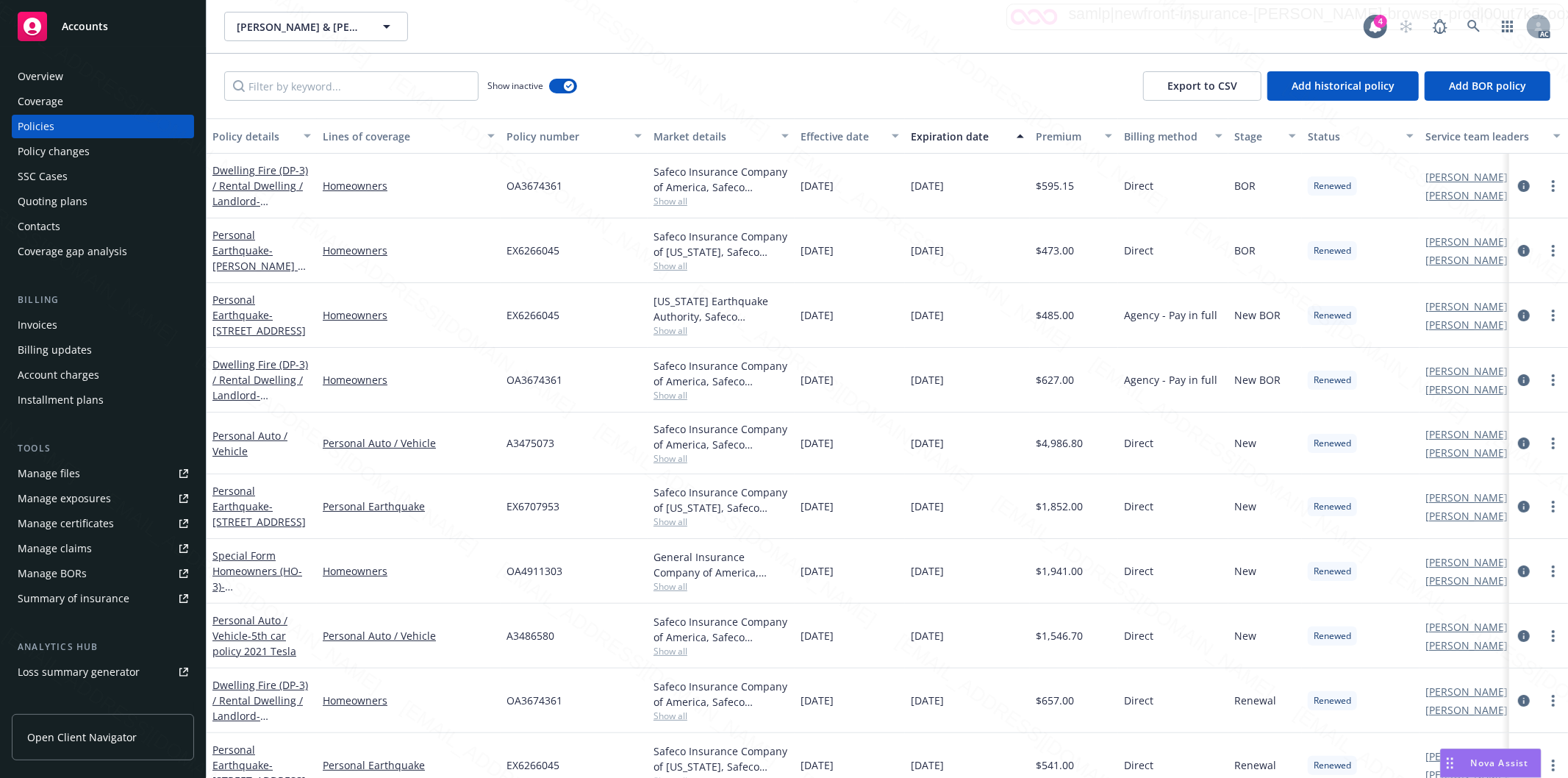
click at [876, 138] on div "Effective date" at bounding box center [842, 136] width 83 height 15
click at [878, 138] on div "Effective date" at bounding box center [842, 136] width 83 height 15
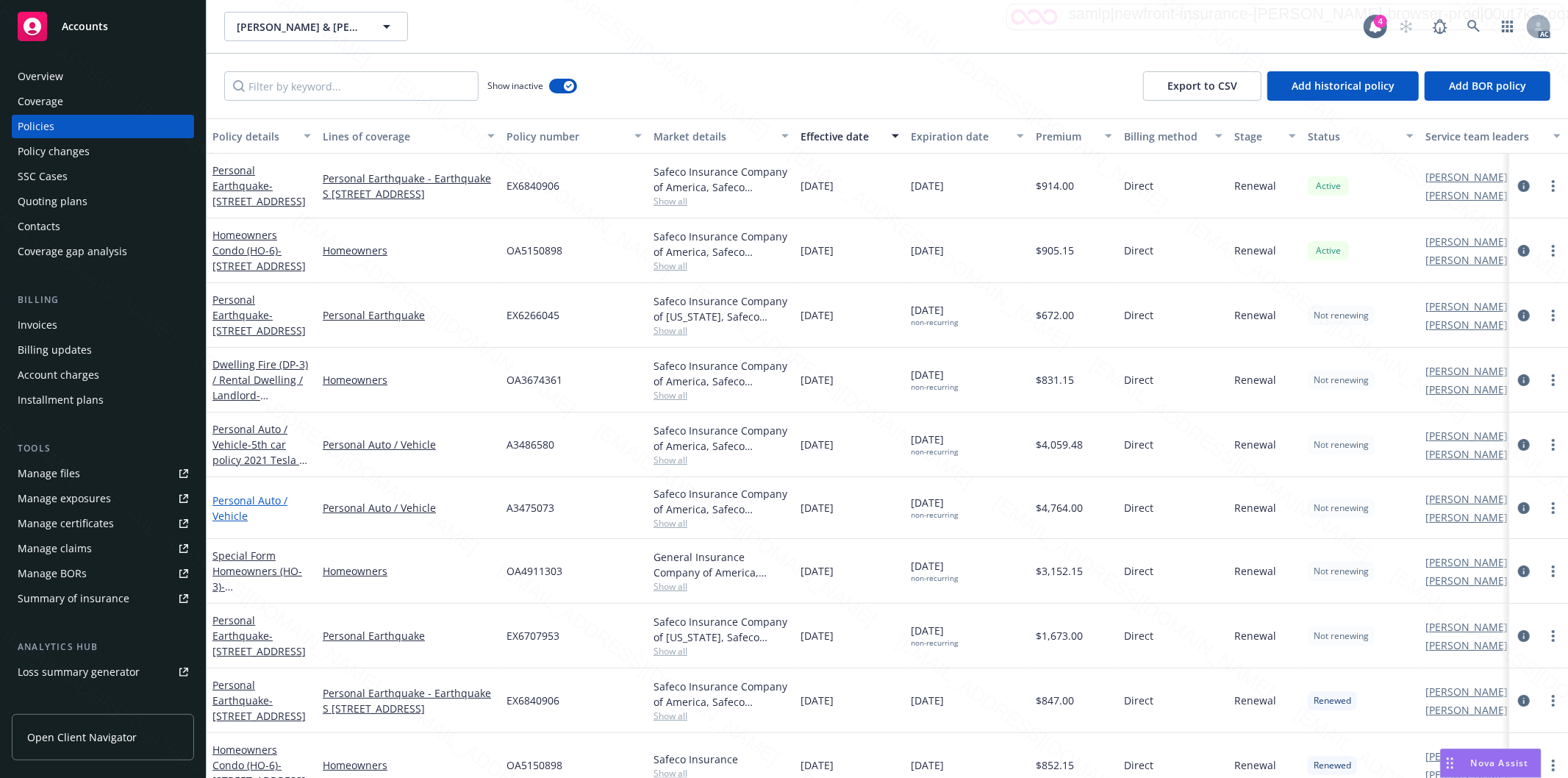
click at [243, 501] on link "Personal Auto / Vehicle" at bounding box center [249, 508] width 75 height 29
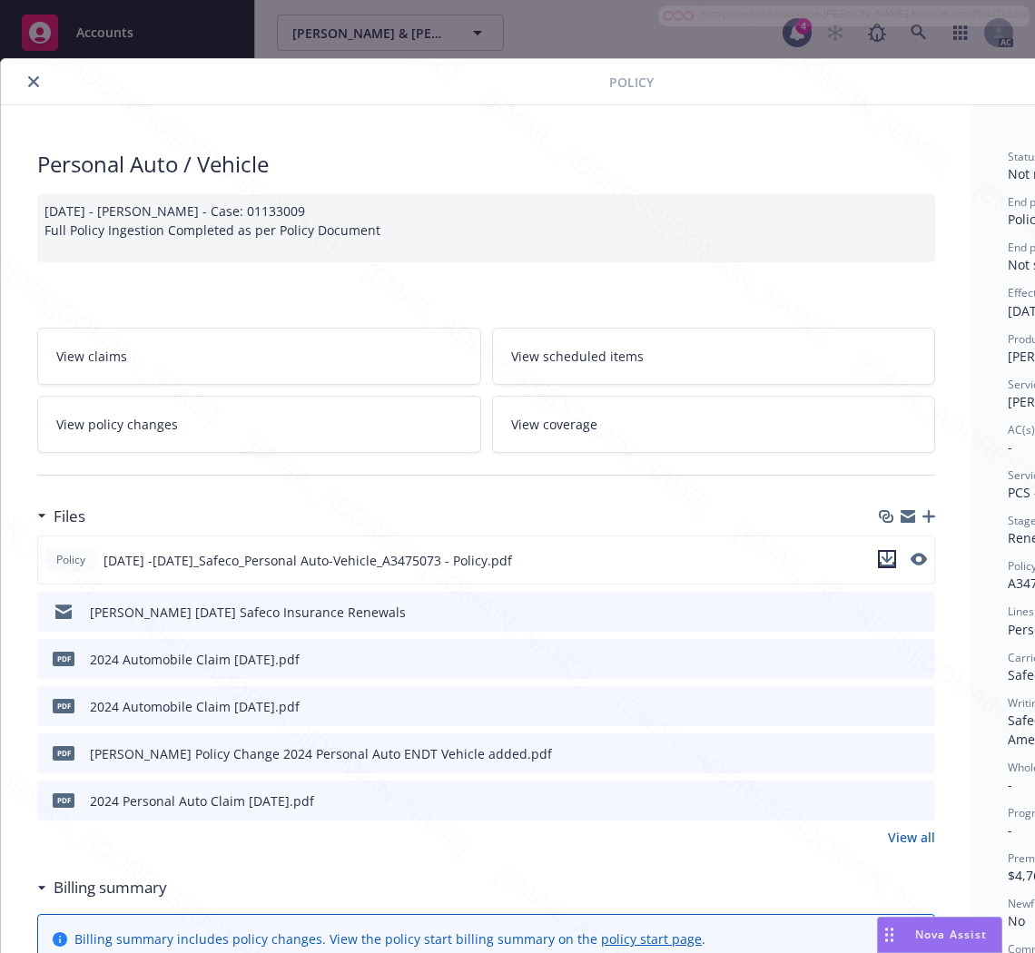
click at [886, 563] on icon "download file" at bounding box center [886, 559] width 15 height 15
click at [361, 405] on link "View policy changes" at bounding box center [259, 424] width 444 height 57
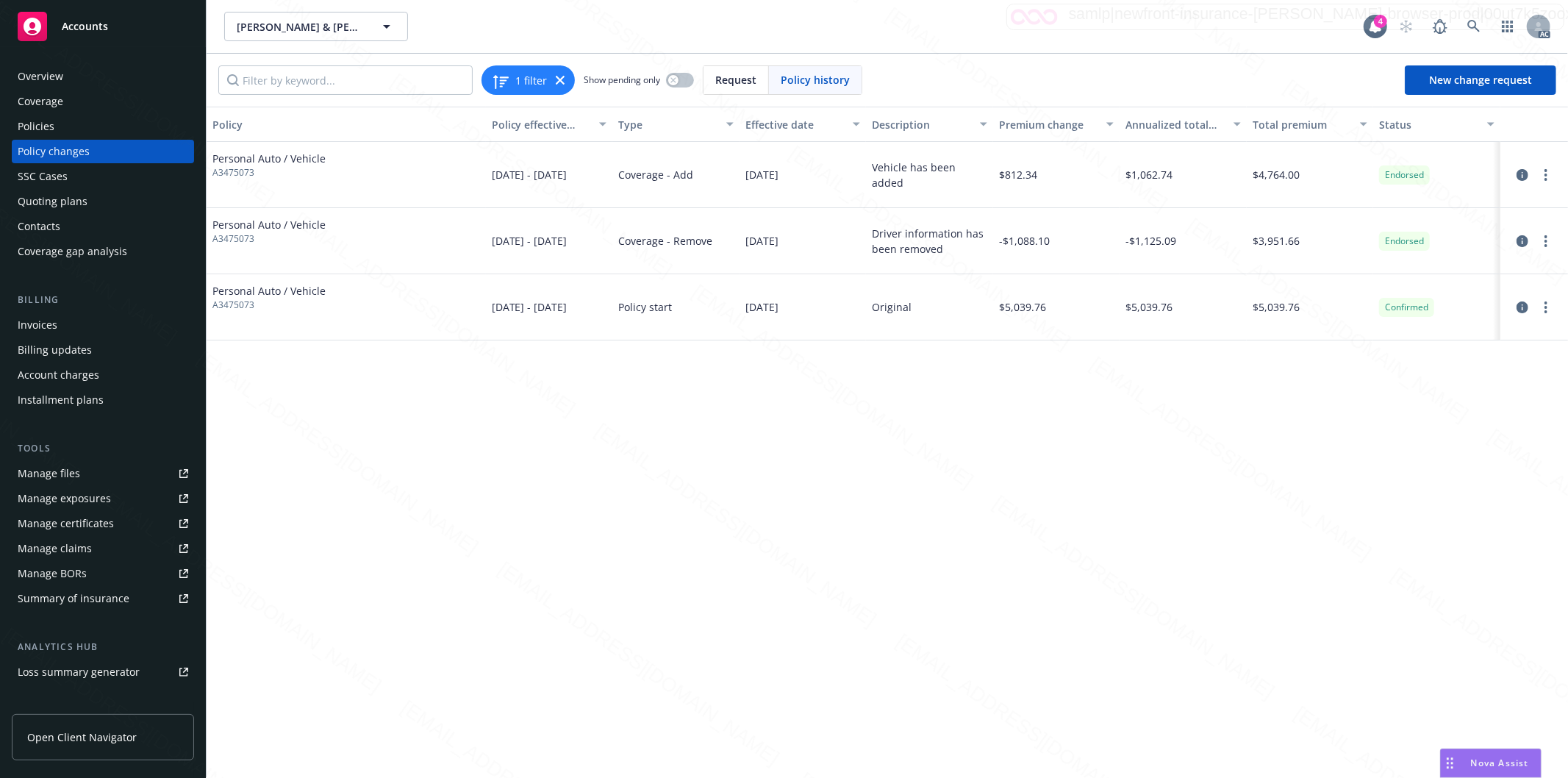
click at [57, 122] on div "Policies" at bounding box center [103, 126] width 171 height 24
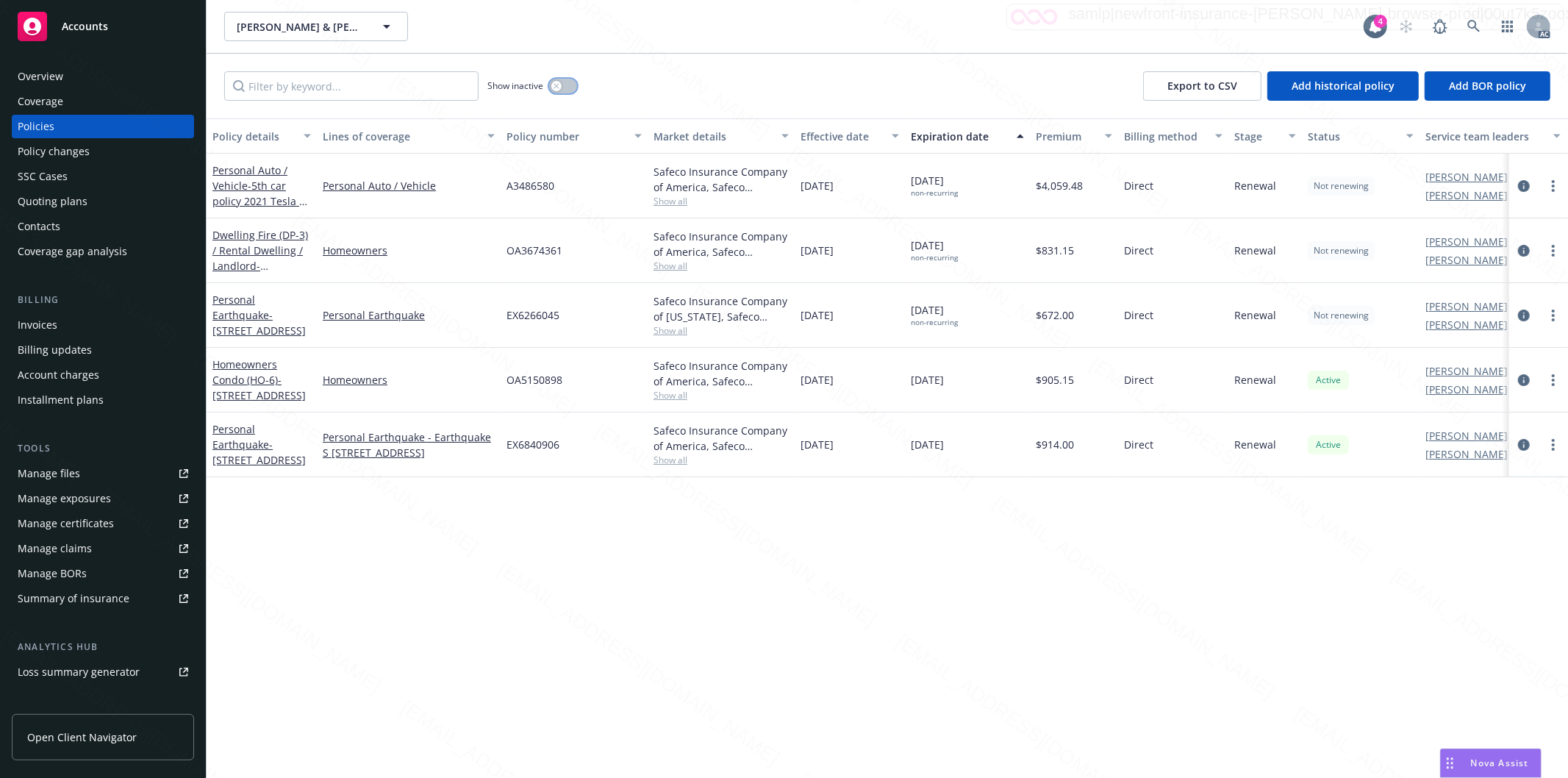
click at [576, 90] on button "button" at bounding box center [563, 86] width 28 height 15
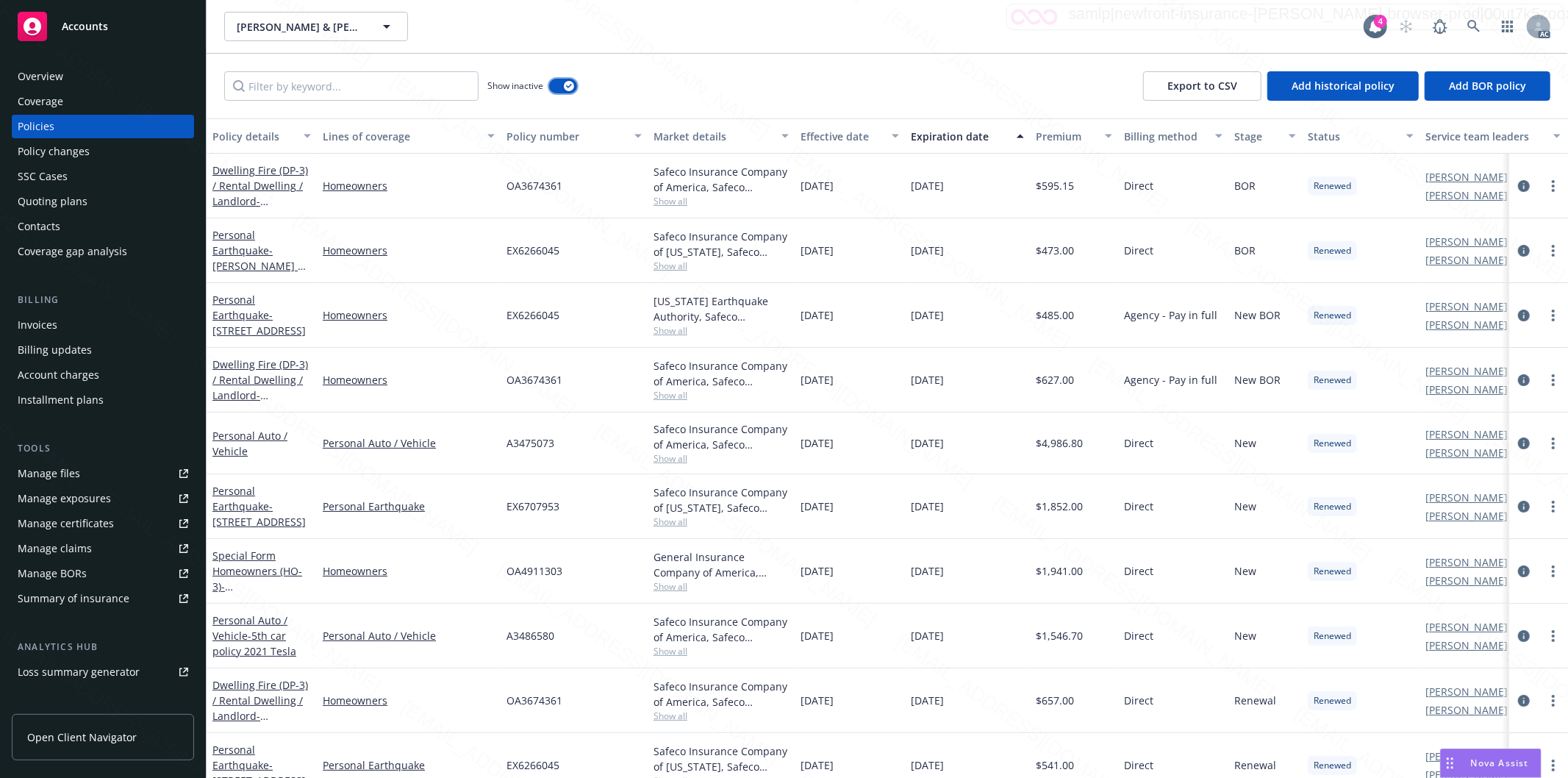
click at [568, 92] on button "button" at bounding box center [563, 86] width 28 height 15
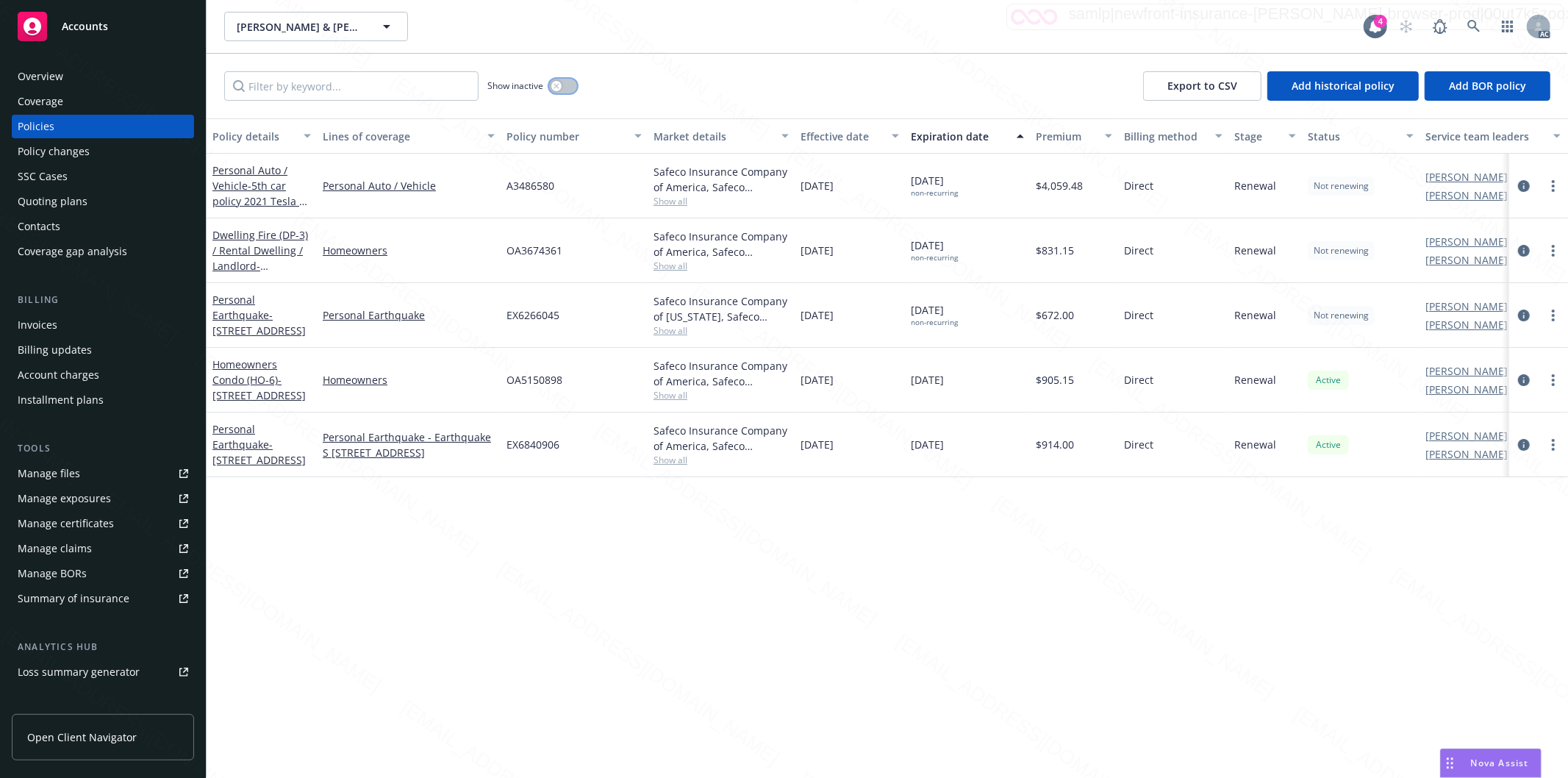
click at [568, 92] on button "button" at bounding box center [563, 86] width 28 height 15
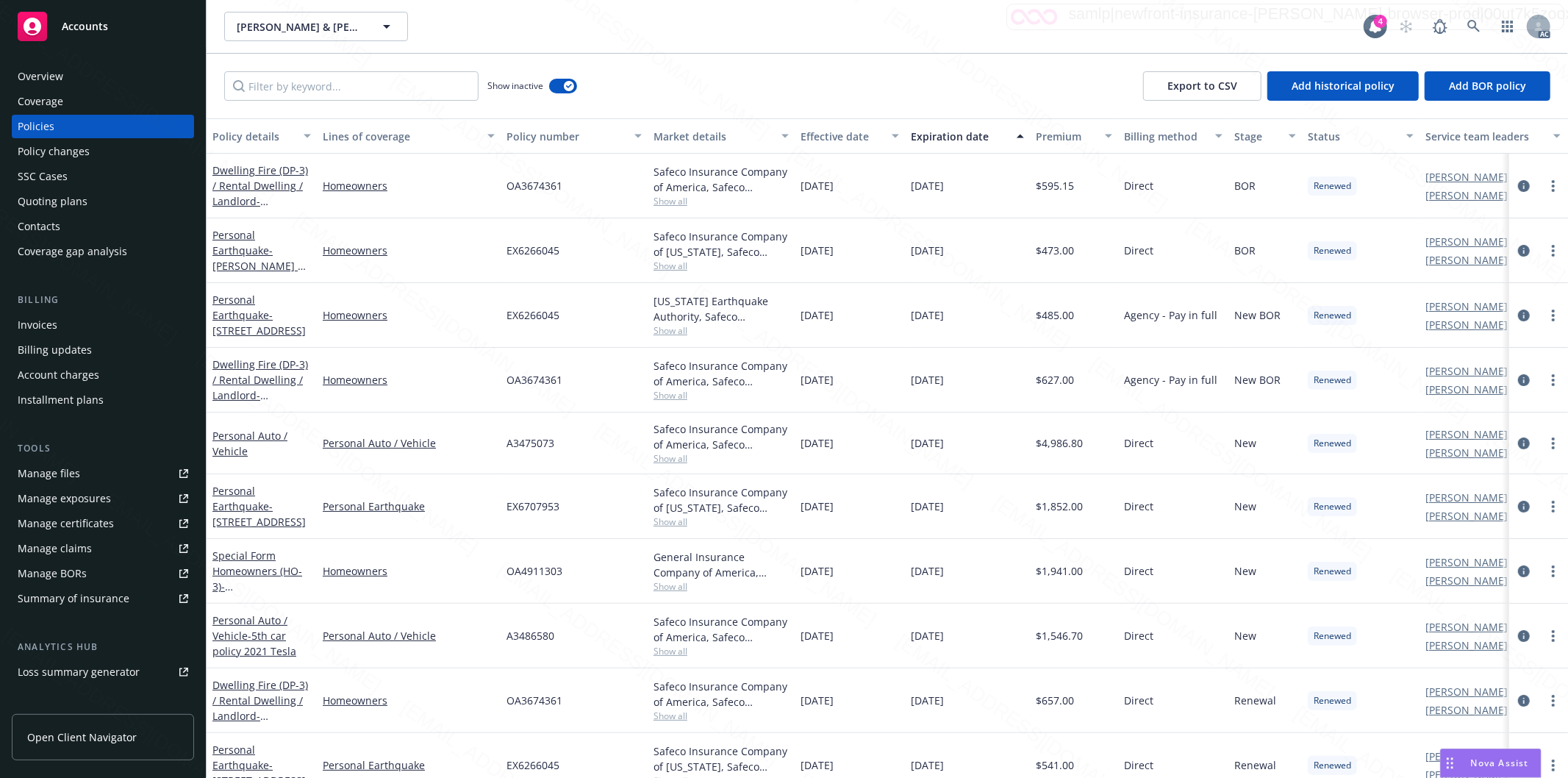
click at [876, 134] on div "Effective date" at bounding box center [842, 136] width 83 height 15
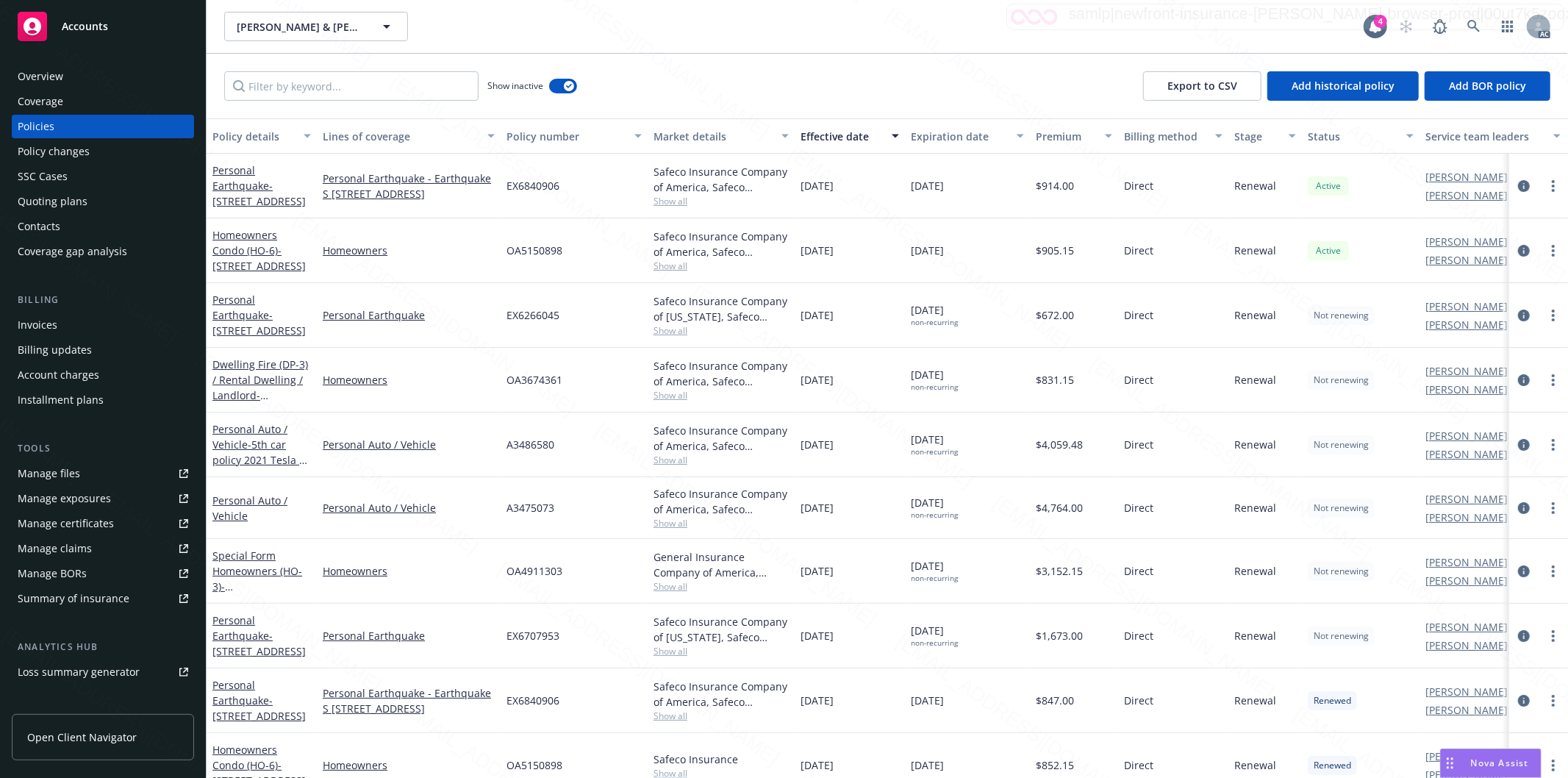
click at [230, 489] on div "Personal Auto / Vehicle" at bounding box center [262, 508] width 110 height 62
click at [231, 498] on link "Personal Auto / Vehicle" at bounding box center [249, 508] width 75 height 29
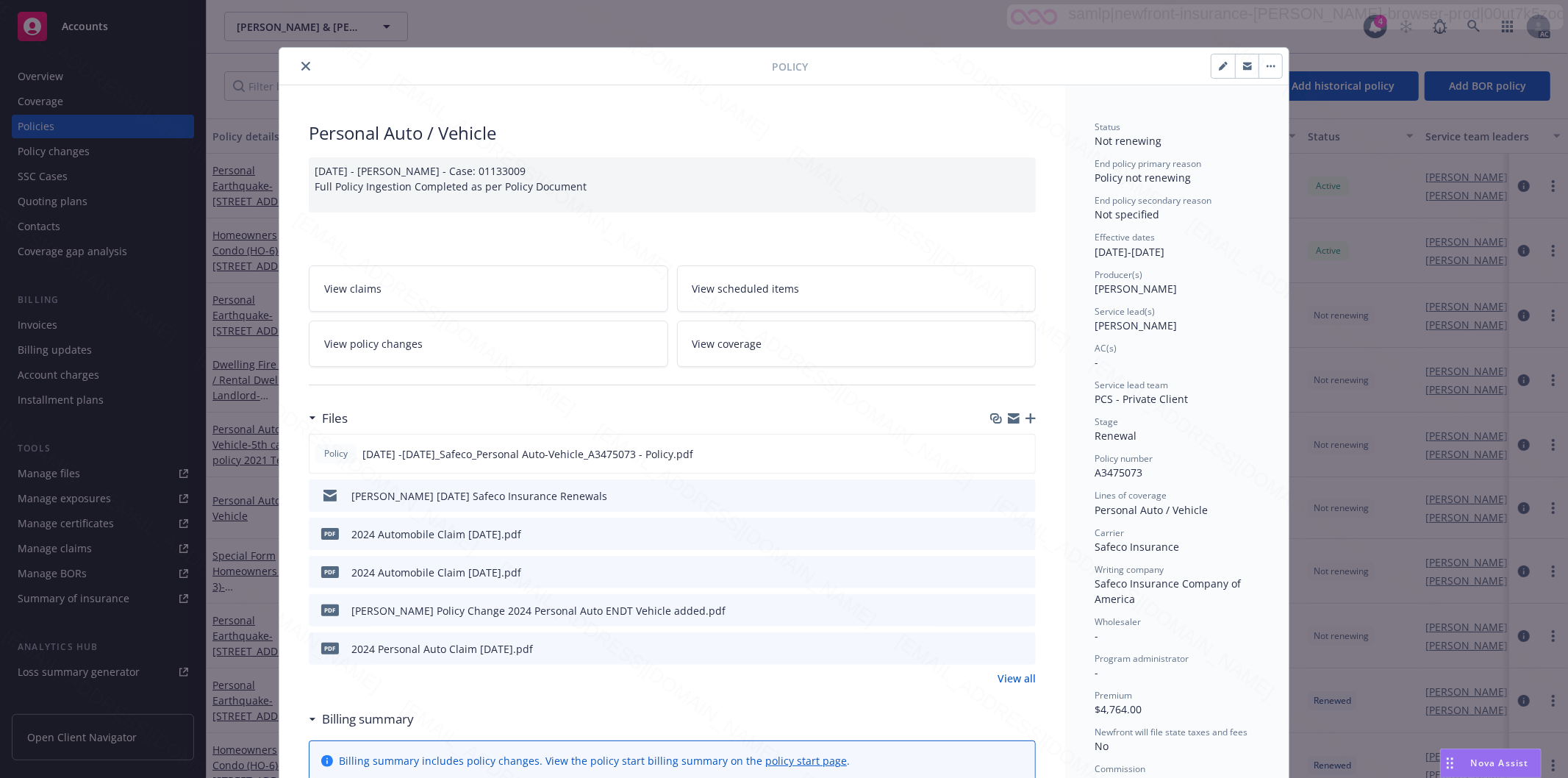
scroll to position [44, 0]
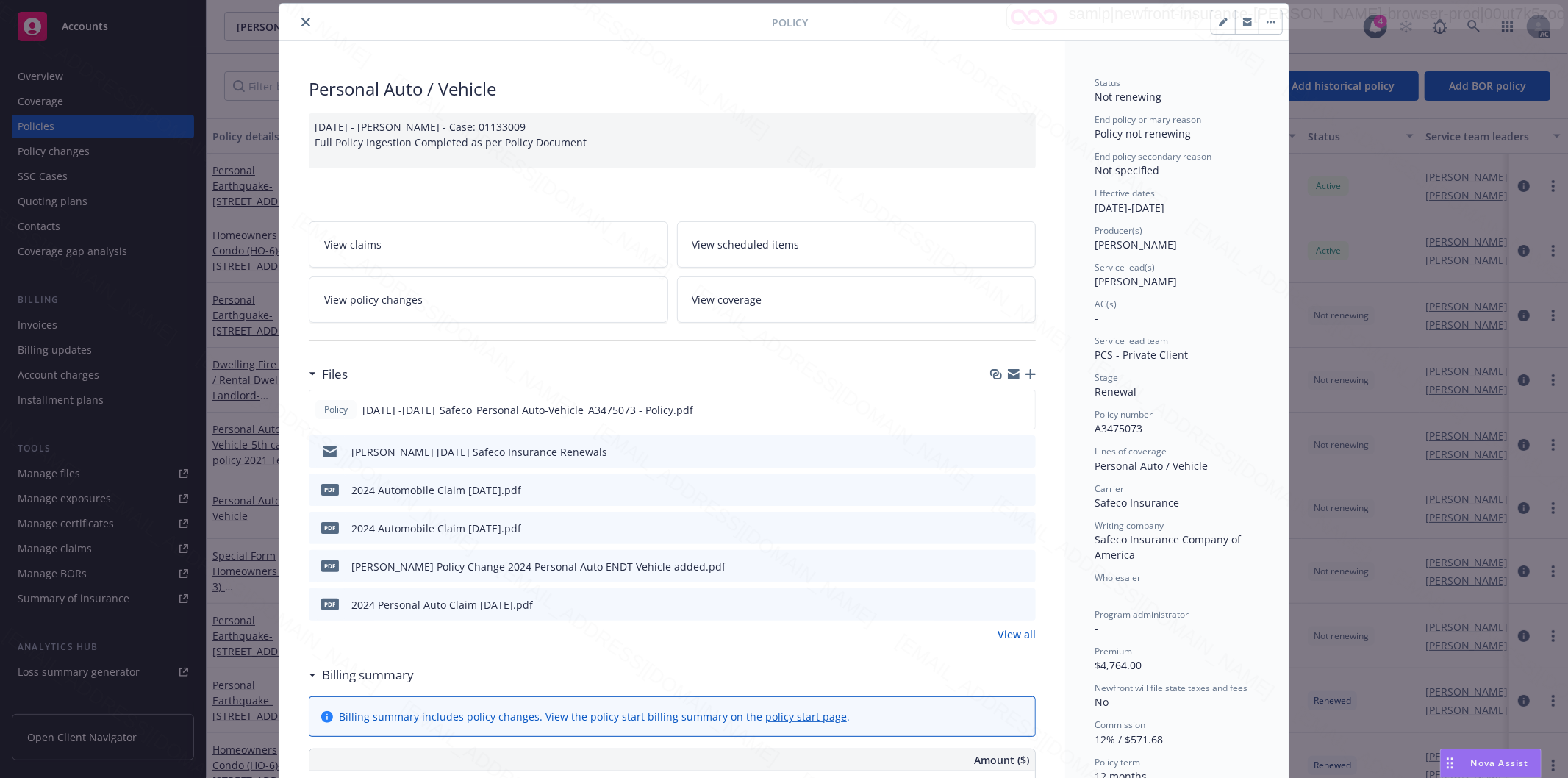
click at [372, 674] on h3 "Billing summary" at bounding box center [368, 675] width 92 height 19
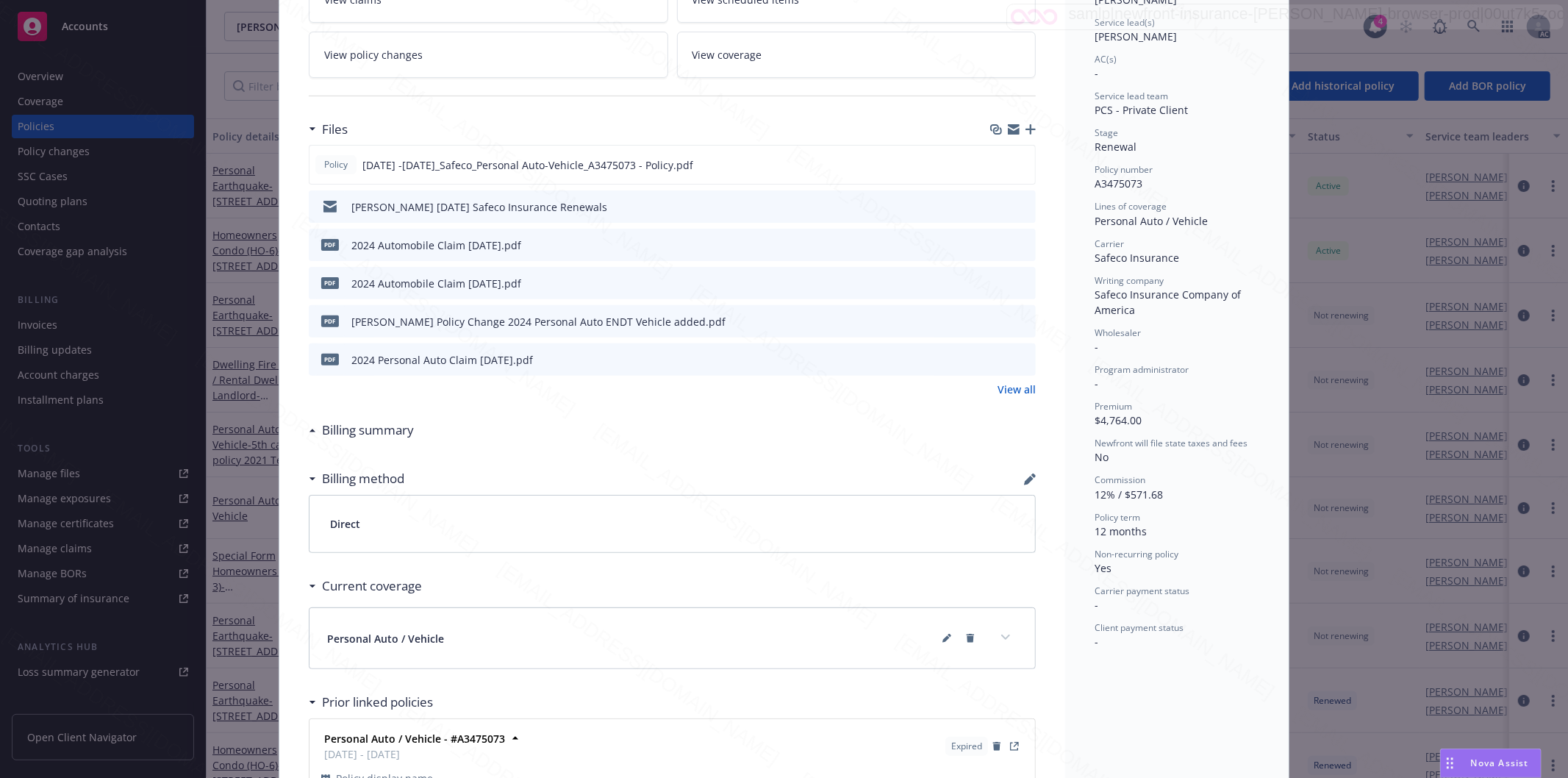
scroll to position [0, 0]
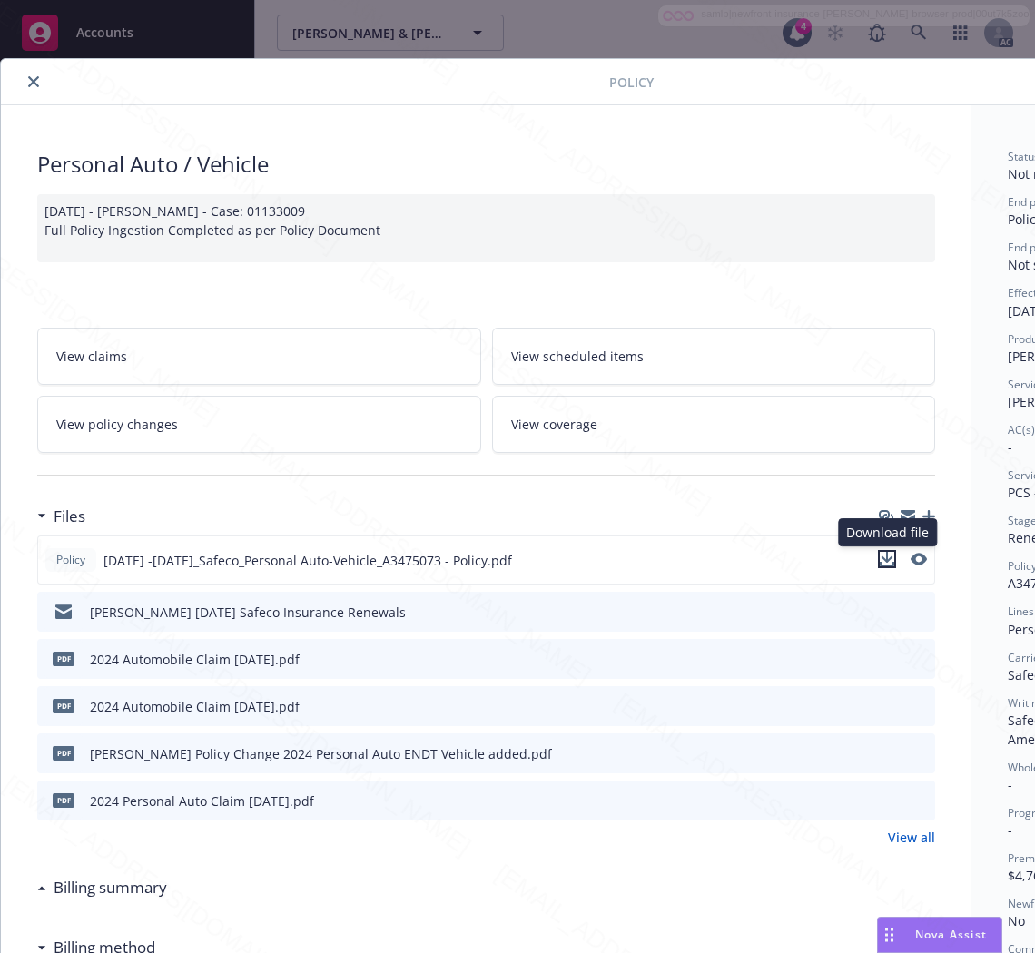
click at [882, 556] on icon "download file" at bounding box center [886, 559] width 15 height 15
click at [887, 754] on icon "download file" at bounding box center [887, 752] width 15 height 15
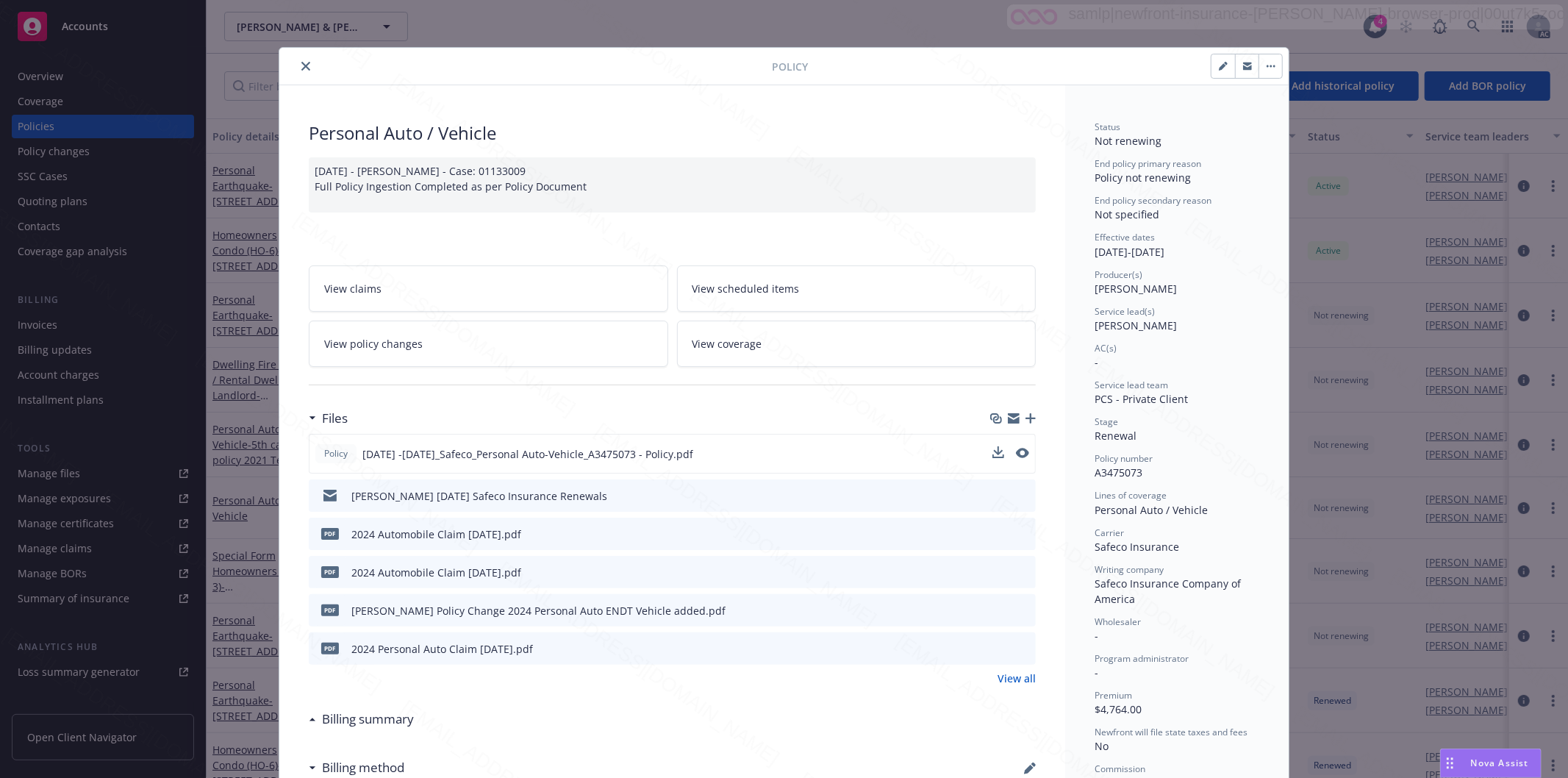
click at [1012, 678] on link "View all" at bounding box center [1016, 678] width 38 height 15
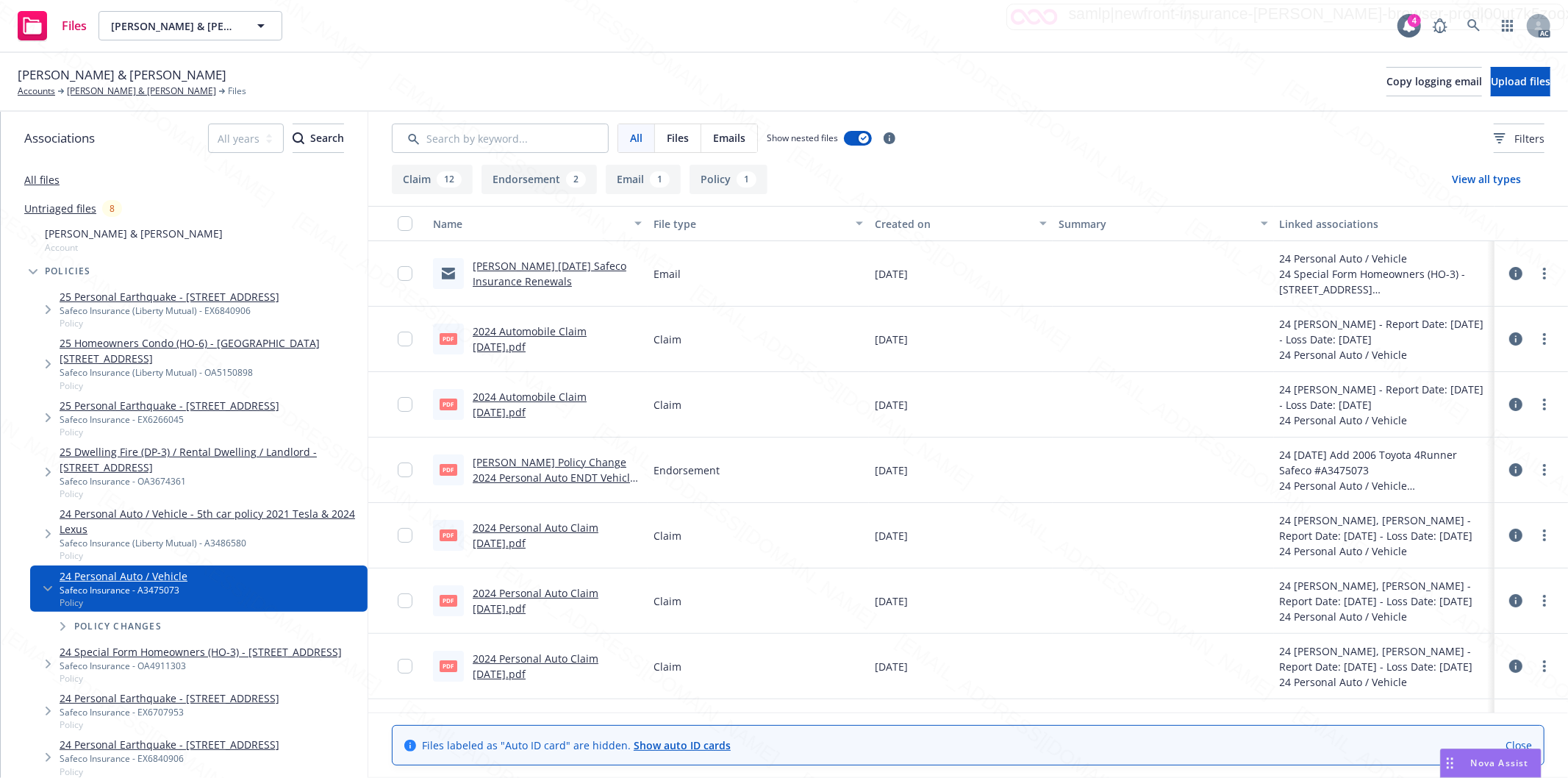
click at [809, 664] on div "Claim" at bounding box center [758, 666] width 220 height 66
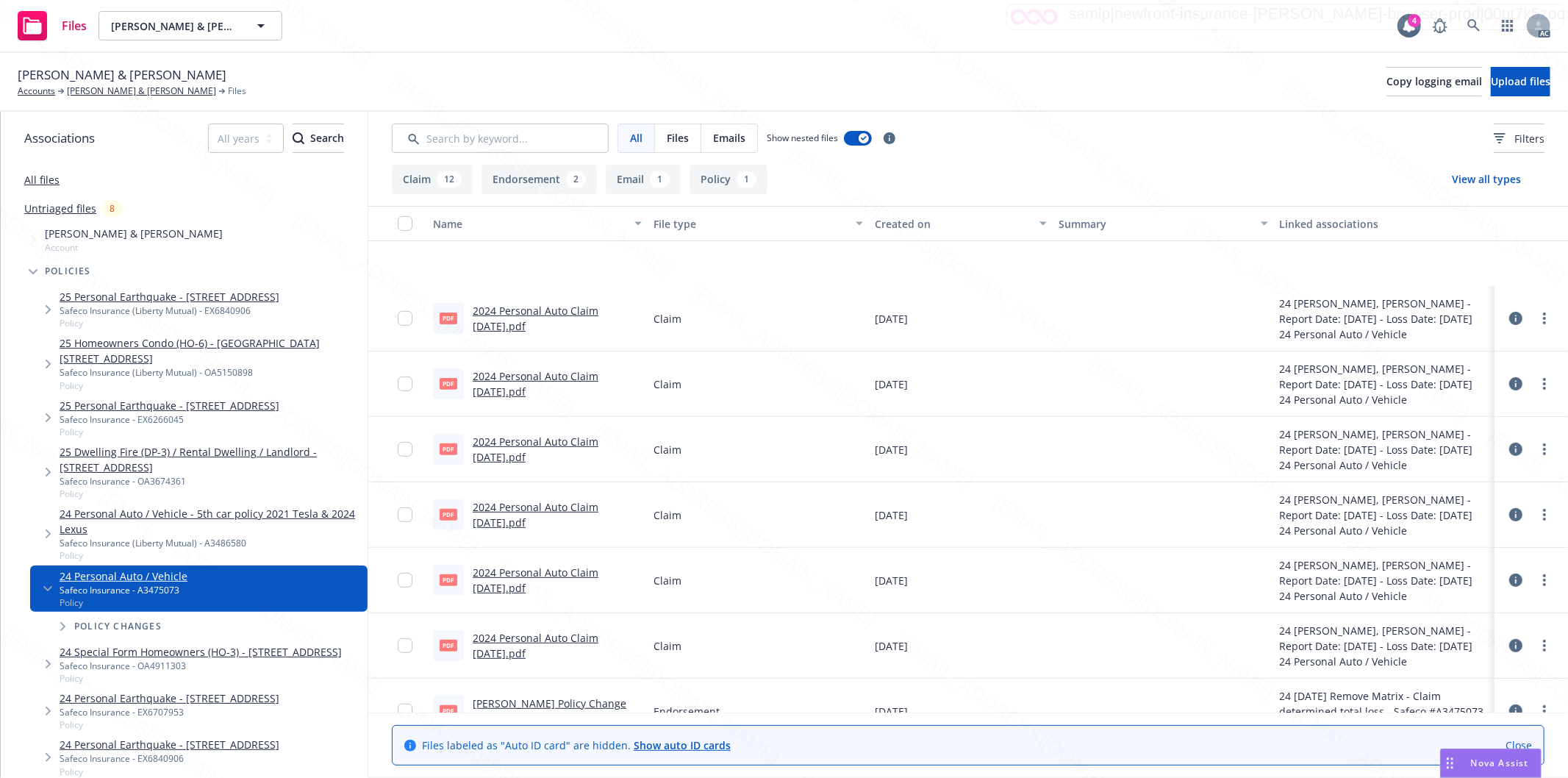
scroll to position [571, 0]
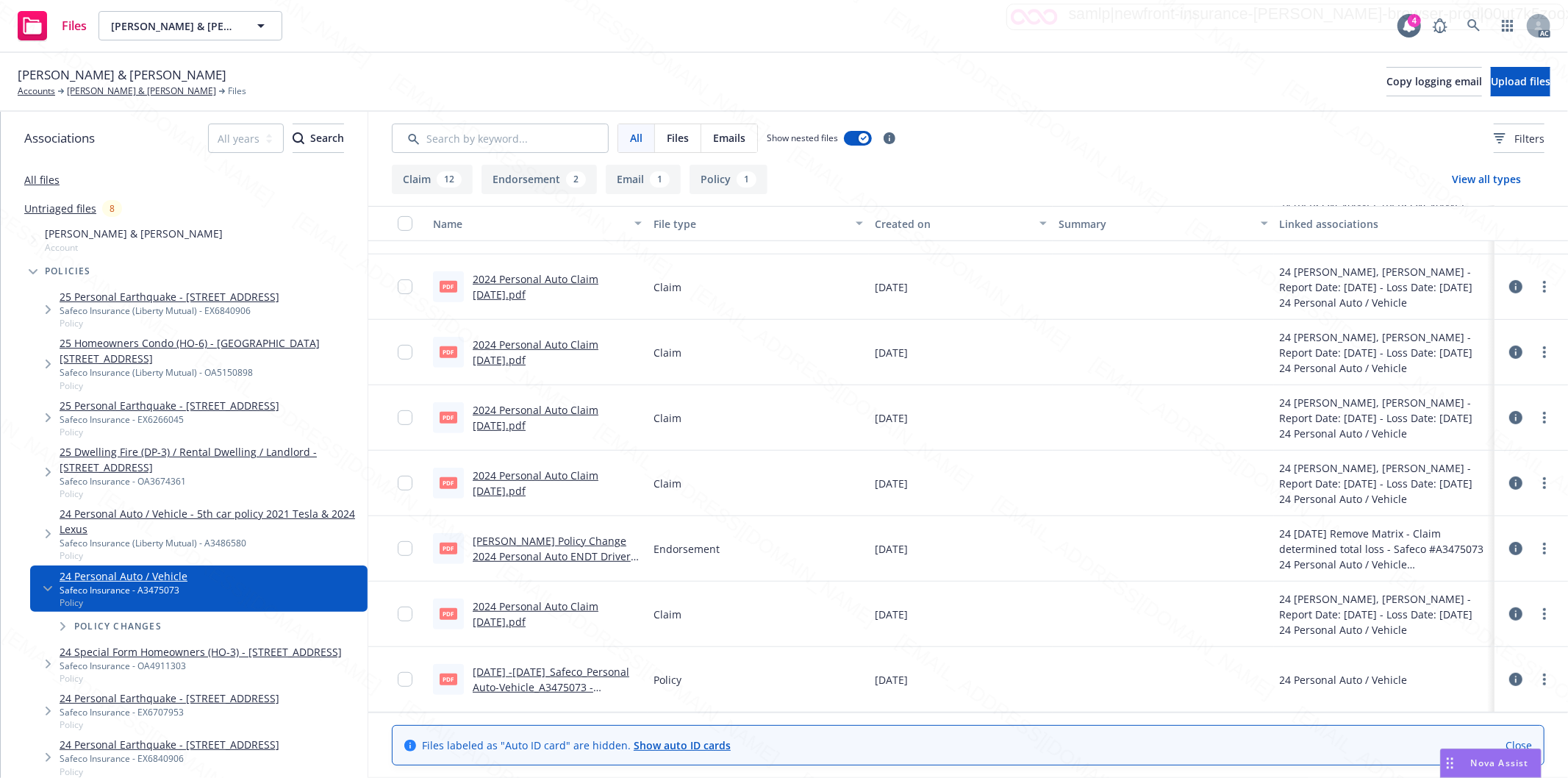
click at [556, 550] on link "[PERSON_NAME] Policy Change 2024 Personal Auto ENDT Driver removed.pdf" at bounding box center [552, 556] width 158 height 45
